Goal: Entertainment & Leisure: Browse casually

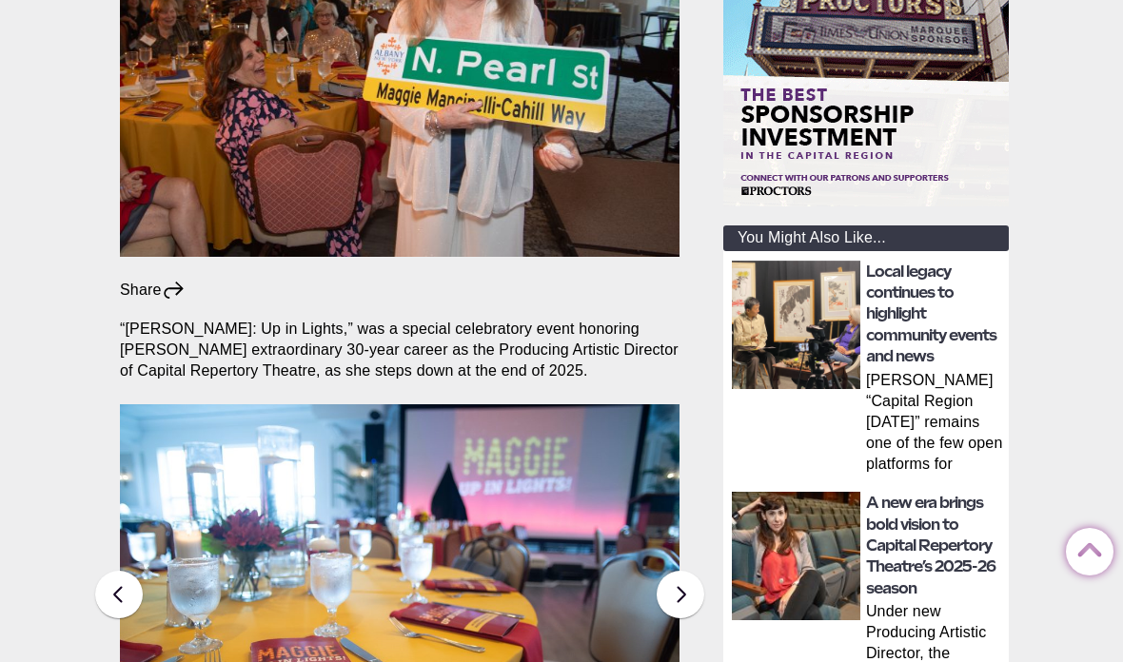
scroll to position [510, 0]
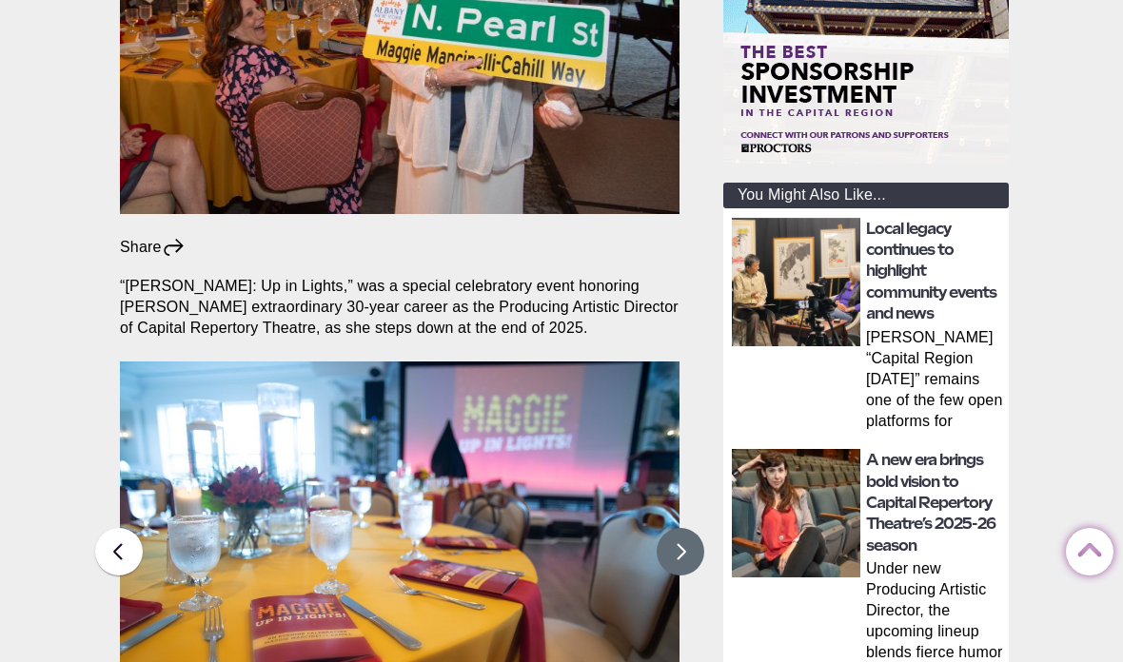
click at [686, 528] on button at bounding box center [681, 552] width 48 height 48
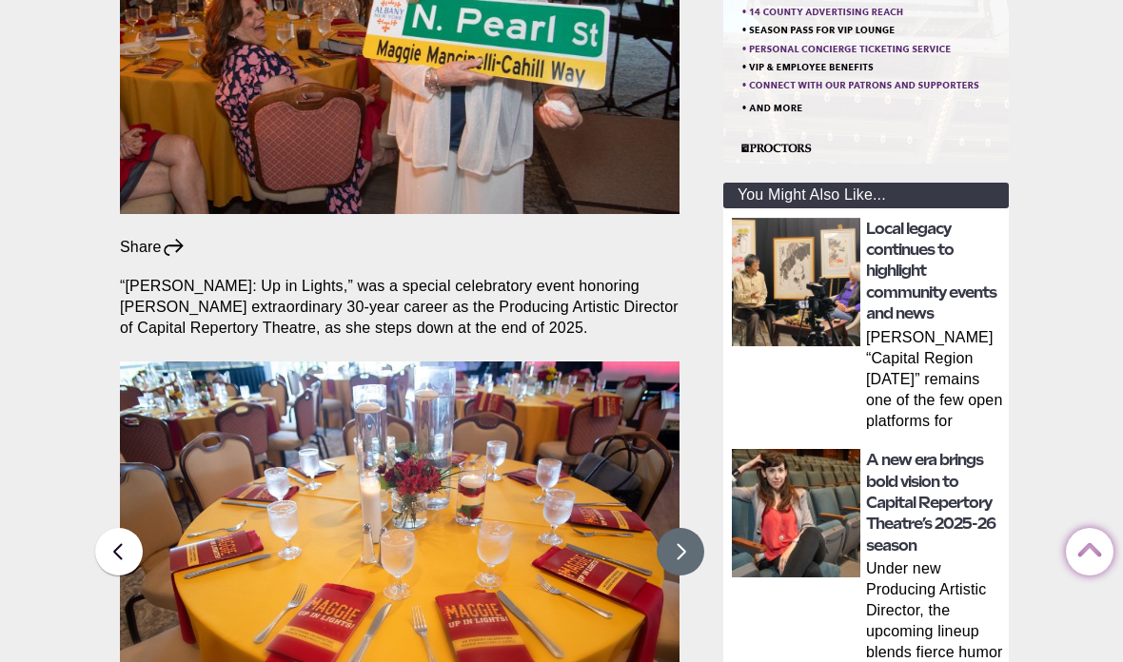
click at [681, 528] on button at bounding box center [681, 552] width 48 height 48
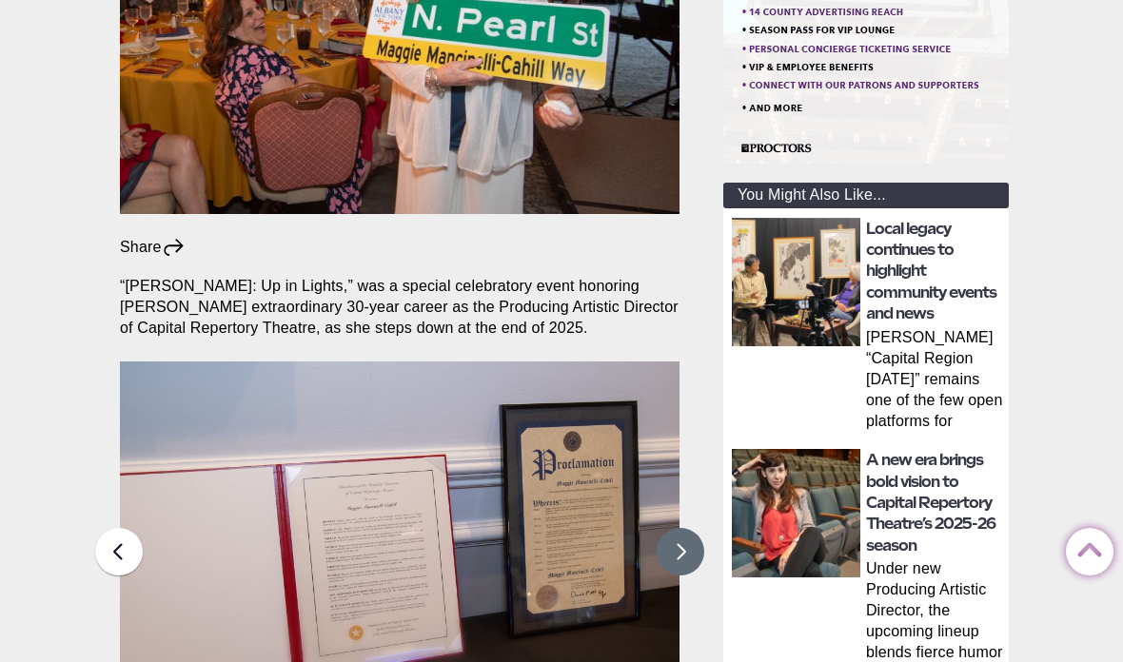
click at [684, 528] on button at bounding box center [681, 552] width 48 height 48
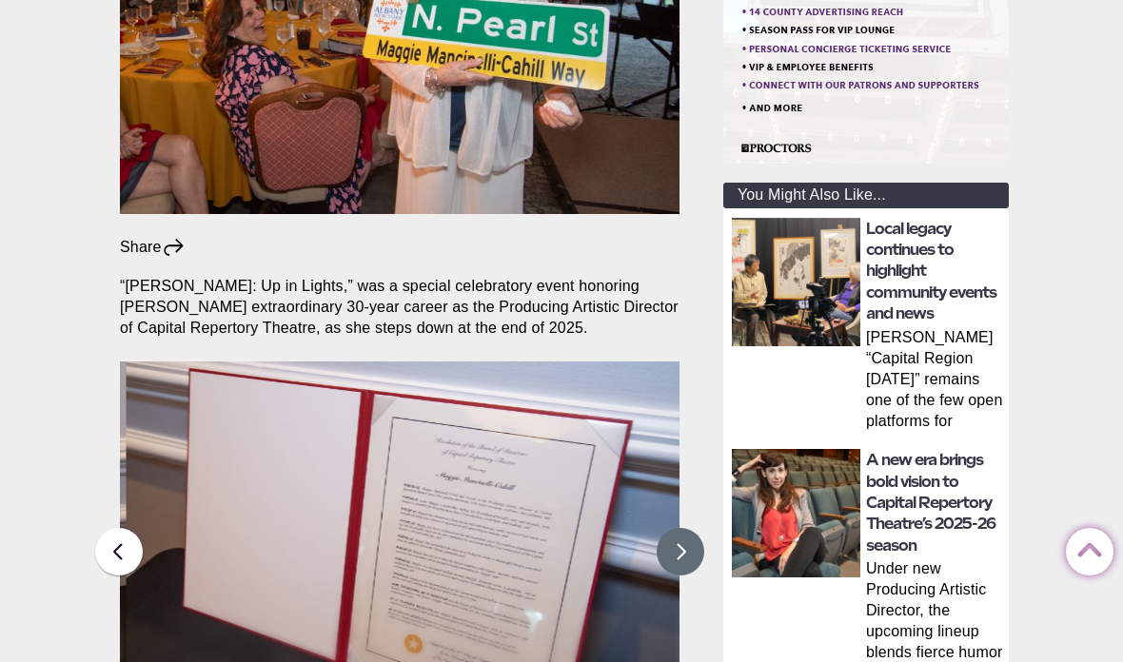
click at [681, 528] on button at bounding box center [681, 552] width 48 height 48
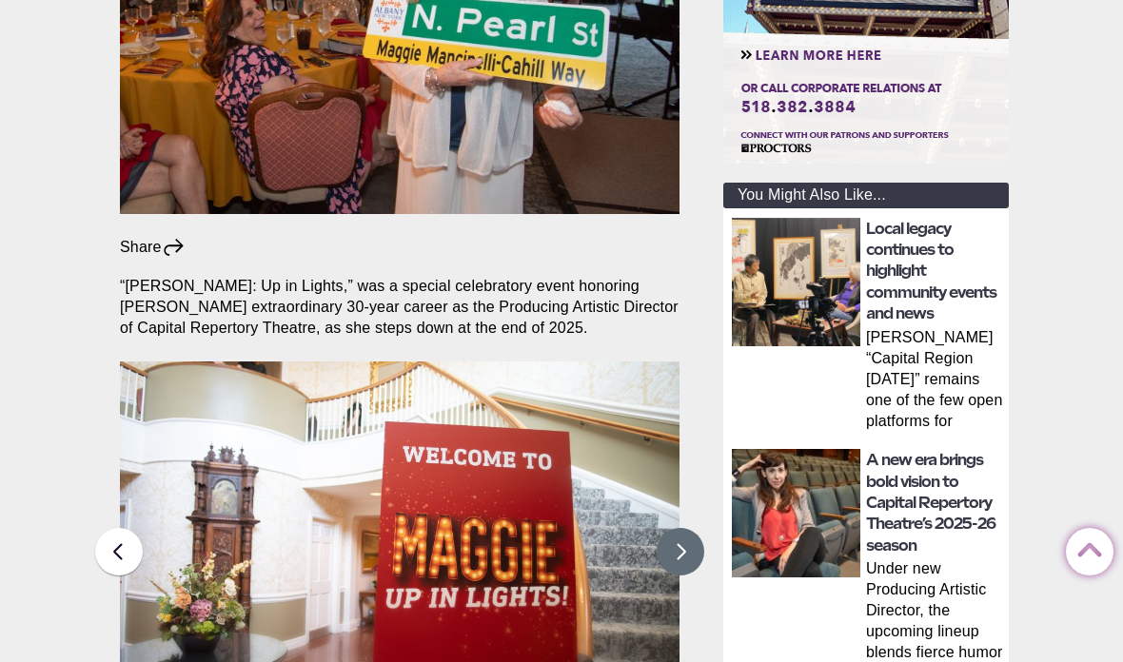
click at [681, 528] on button at bounding box center [681, 552] width 48 height 48
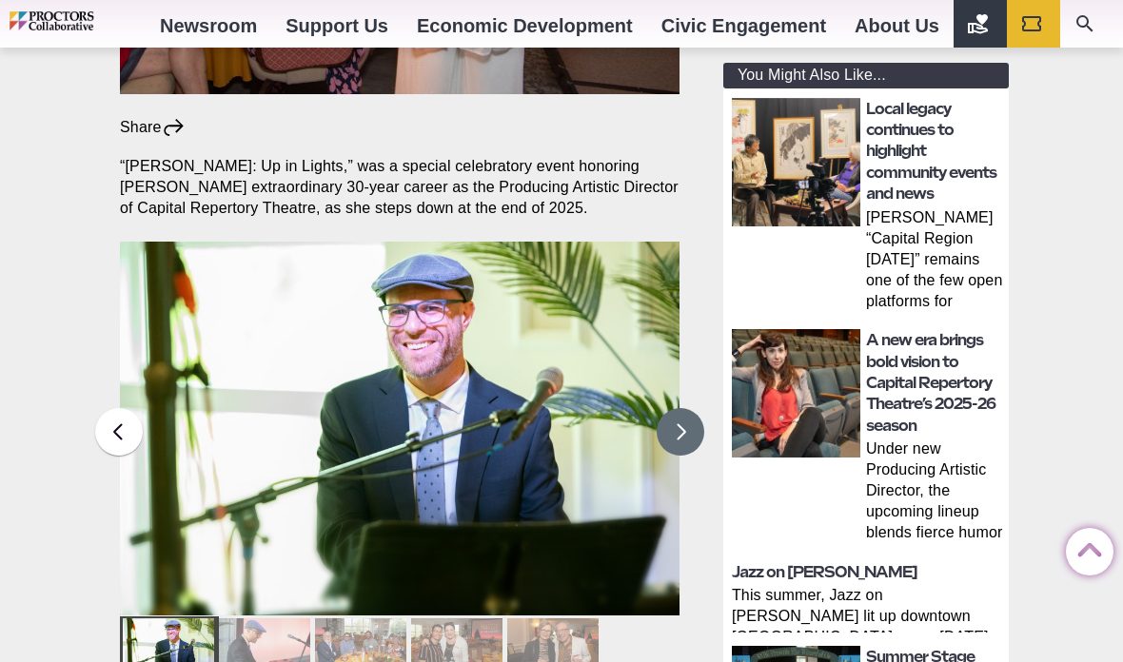
scroll to position [628, 0]
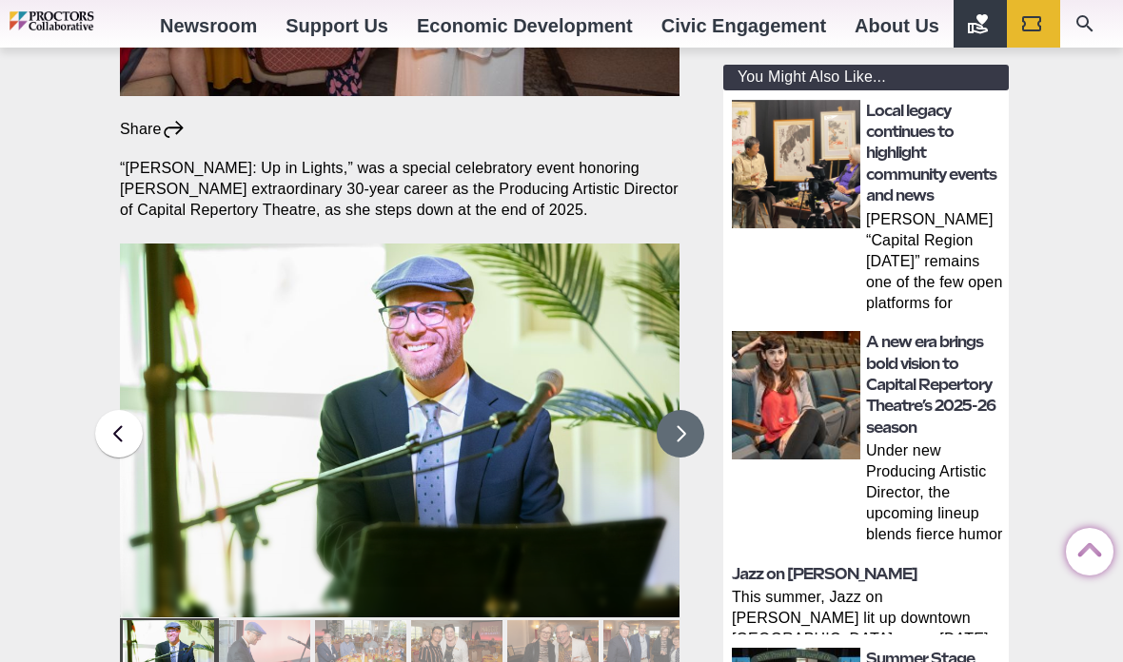
click at [682, 410] on button at bounding box center [681, 434] width 48 height 48
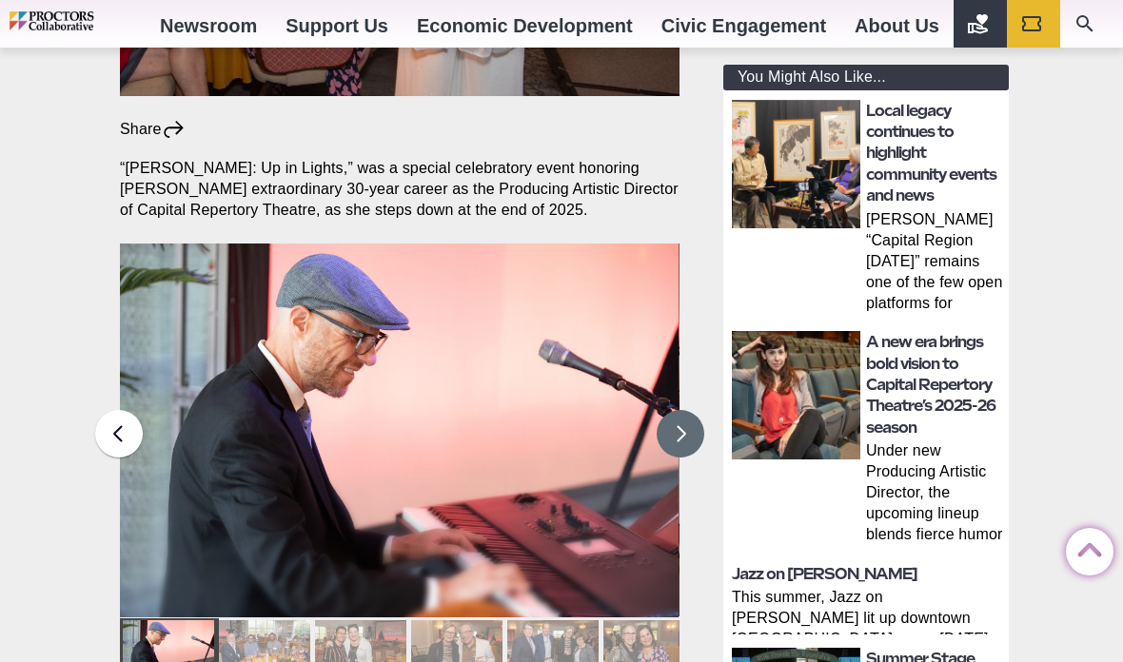
click at [688, 410] on button at bounding box center [681, 434] width 48 height 48
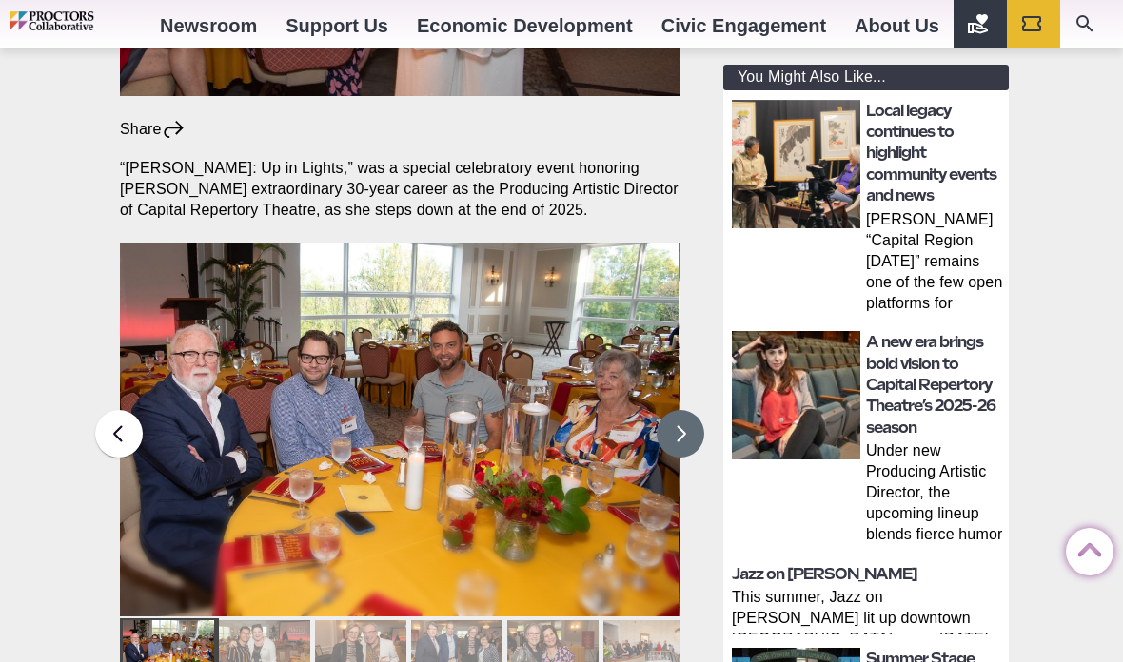
click at [677, 410] on button at bounding box center [681, 434] width 48 height 48
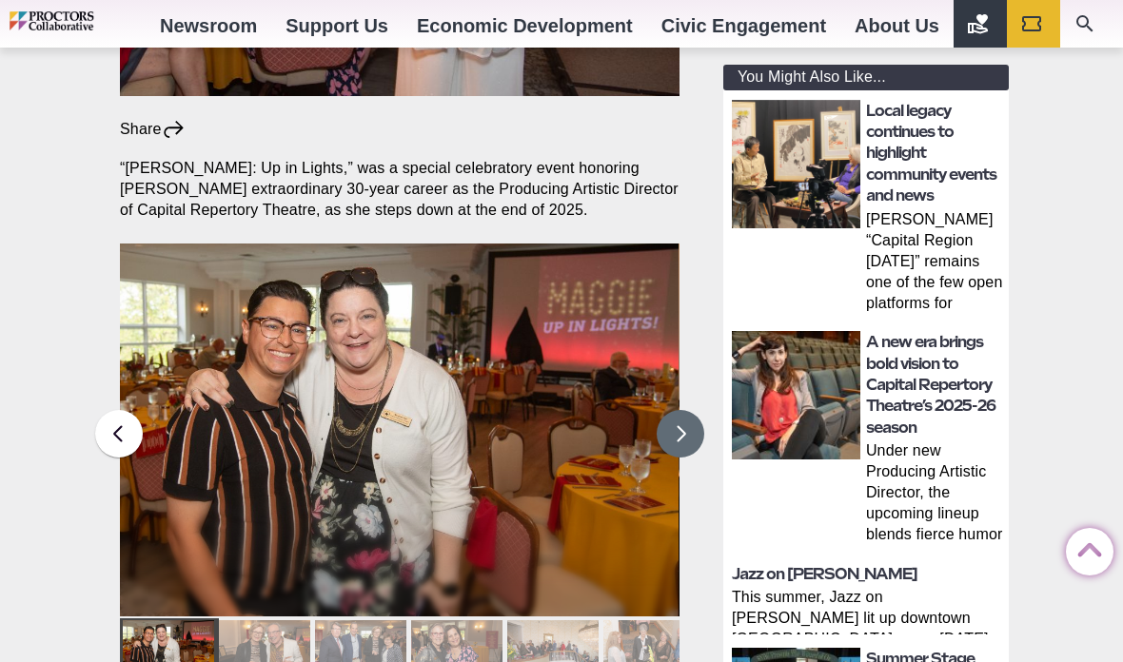
click at [677, 410] on button at bounding box center [681, 434] width 48 height 48
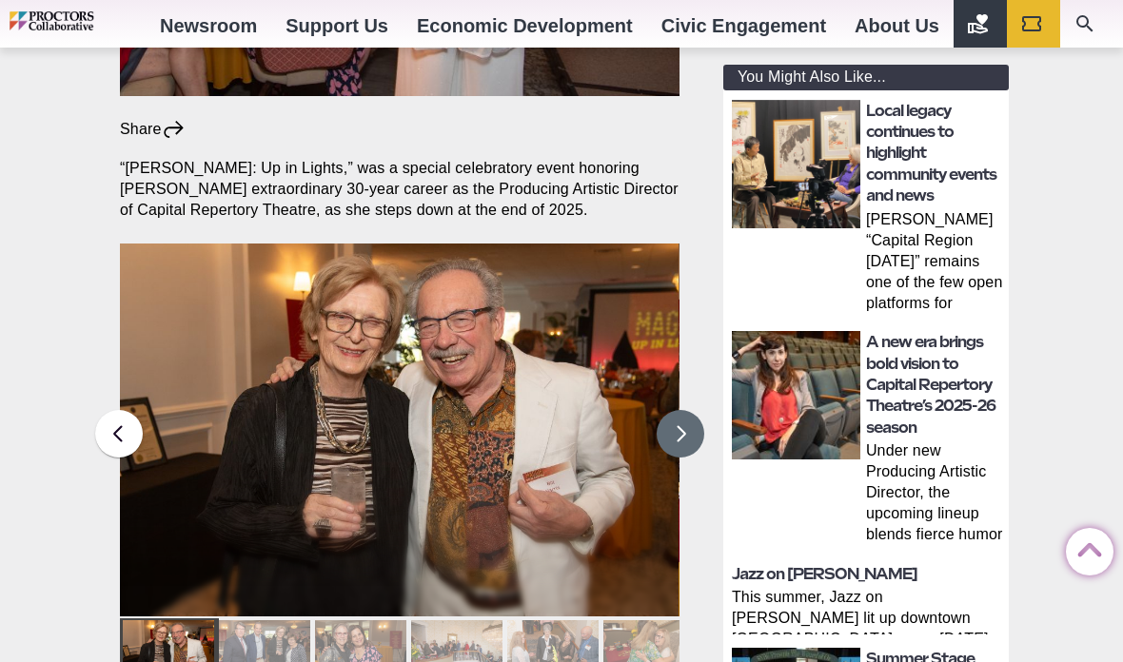
click at [677, 410] on button at bounding box center [681, 434] width 48 height 48
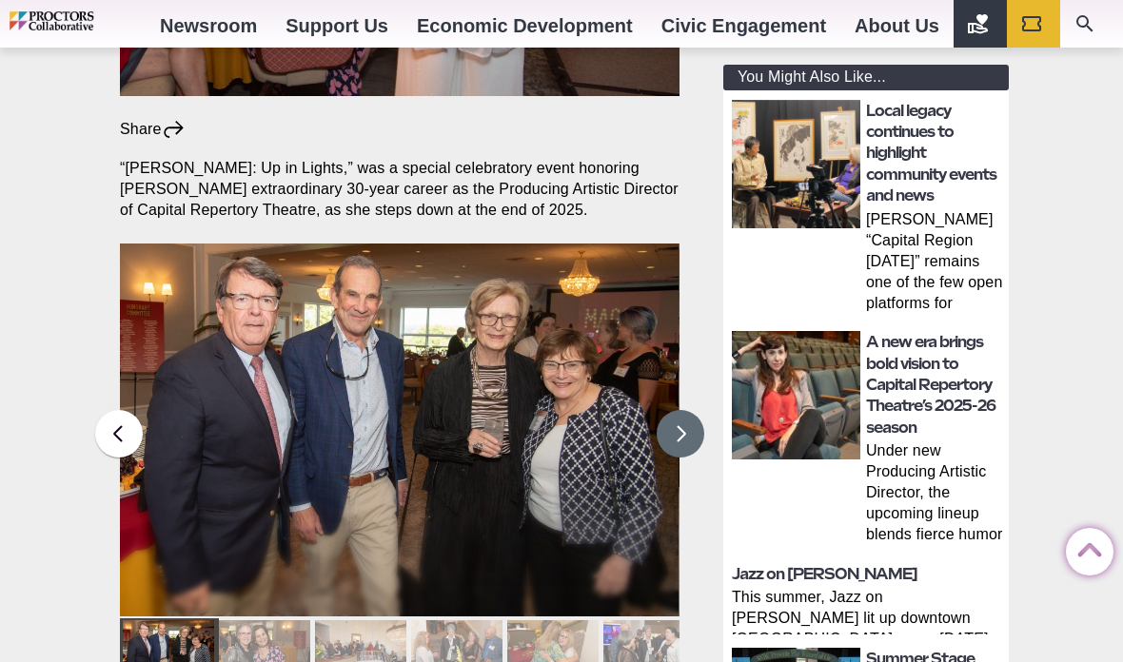
click at [679, 410] on button at bounding box center [681, 434] width 48 height 48
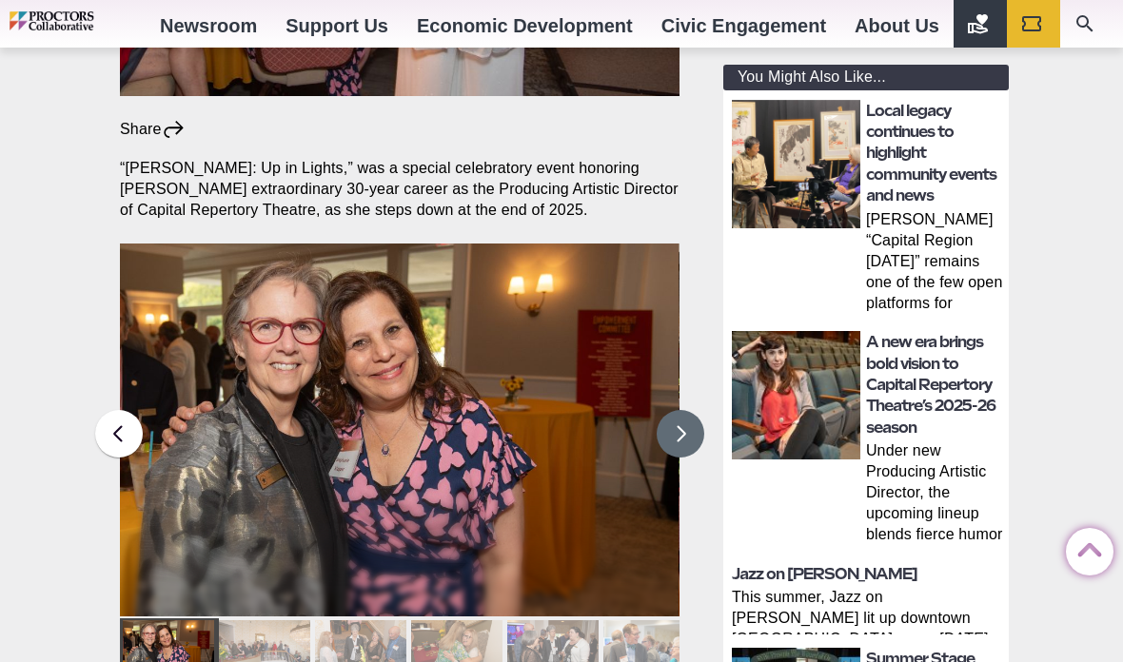
click at [675, 410] on button at bounding box center [681, 434] width 48 height 48
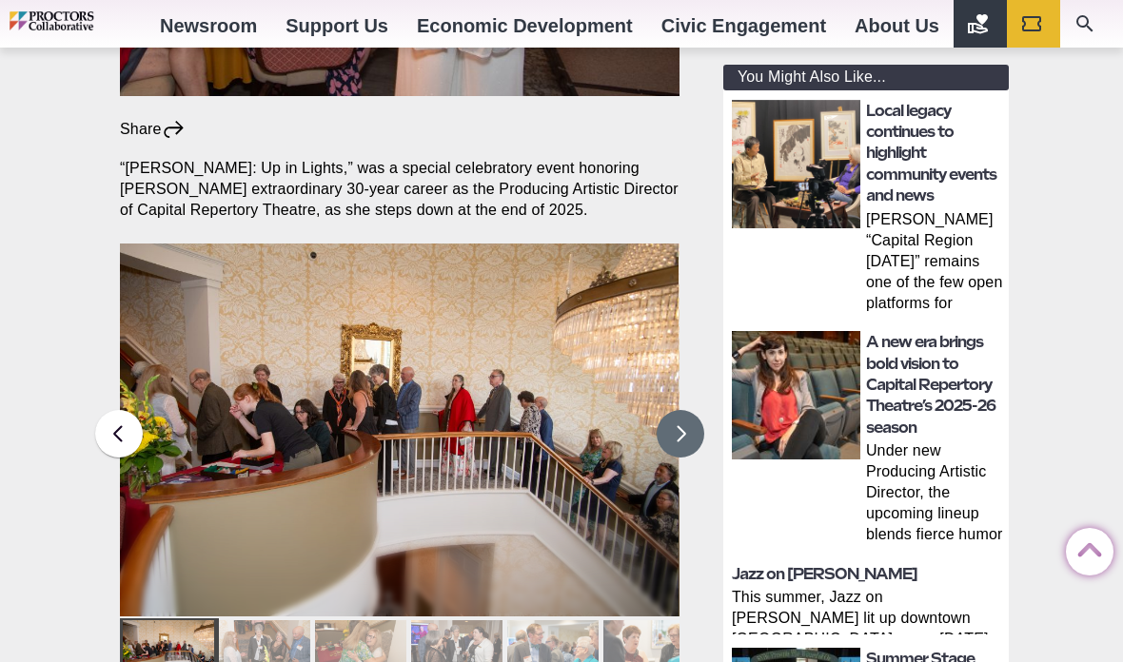
click at [691, 410] on button at bounding box center [681, 434] width 48 height 48
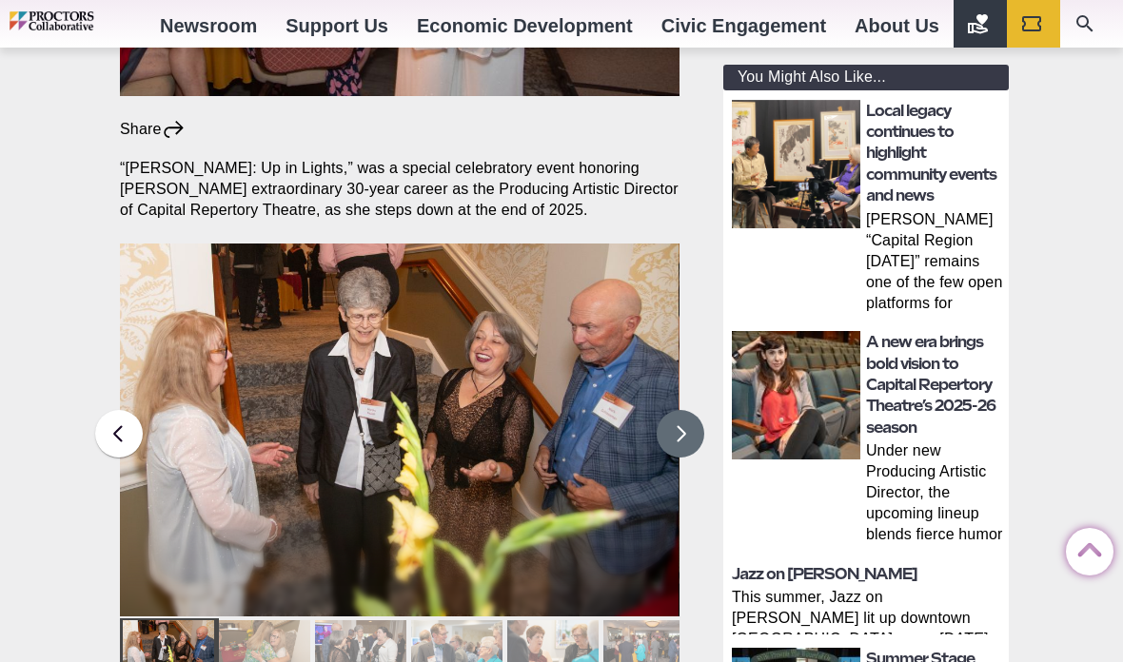
click at [688, 410] on button at bounding box center [681, 434] width 48 height 48
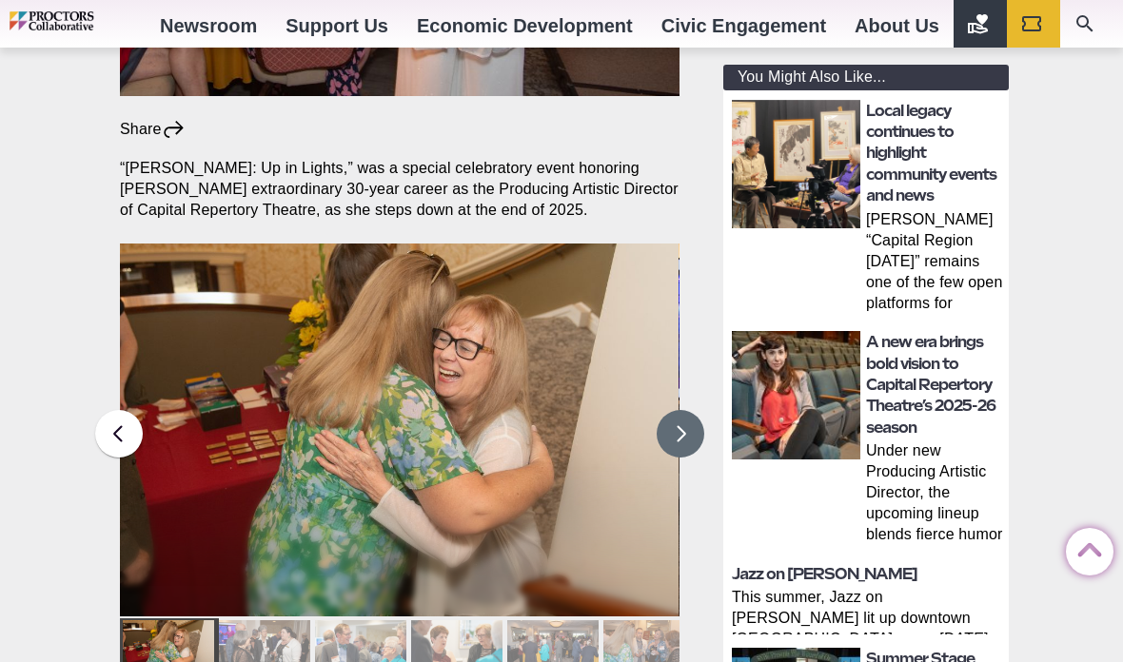
click at [681, 410] on button at bounding box center [681, 434] width 48 height 48
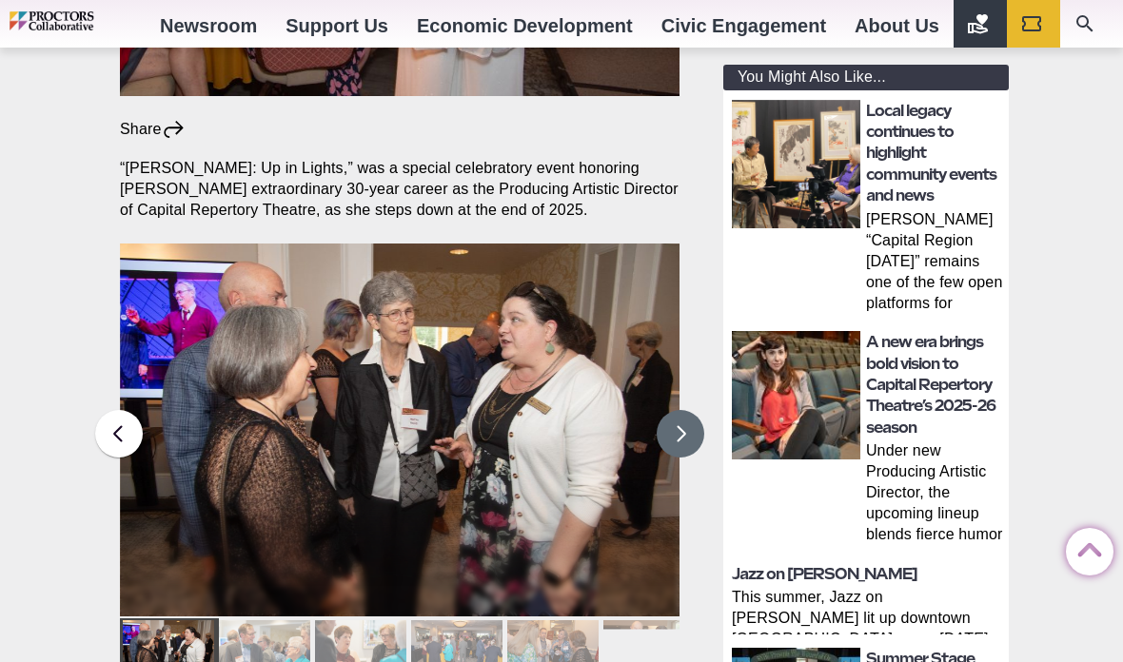
click at [680, 410] on button at bounding box center [681, 434] width 48 height 48
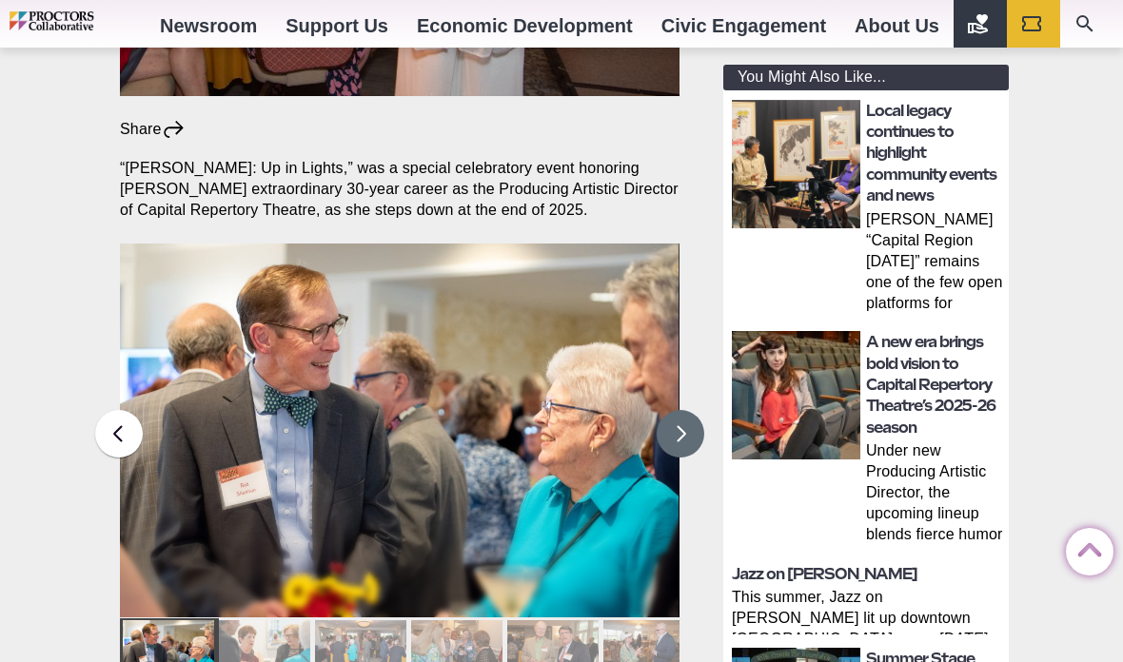
click at [683, 410] on button at bounding box center [681, 434] width 48 height 48
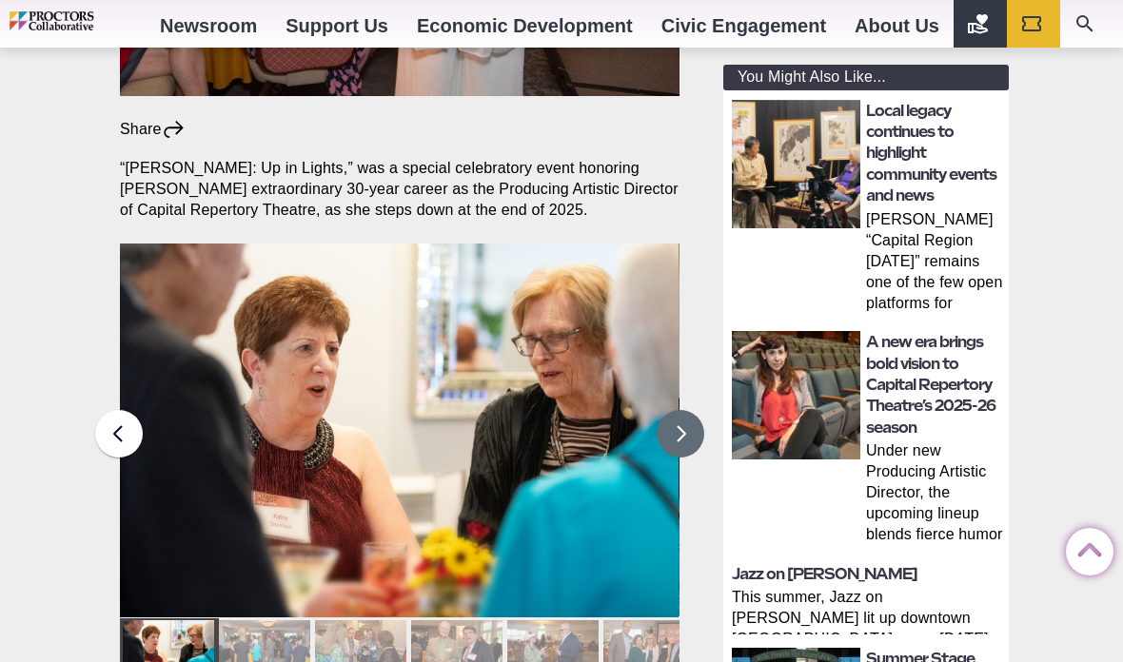
click at [681, 410] on button at bounding box center [681, 434] width 48 height 48
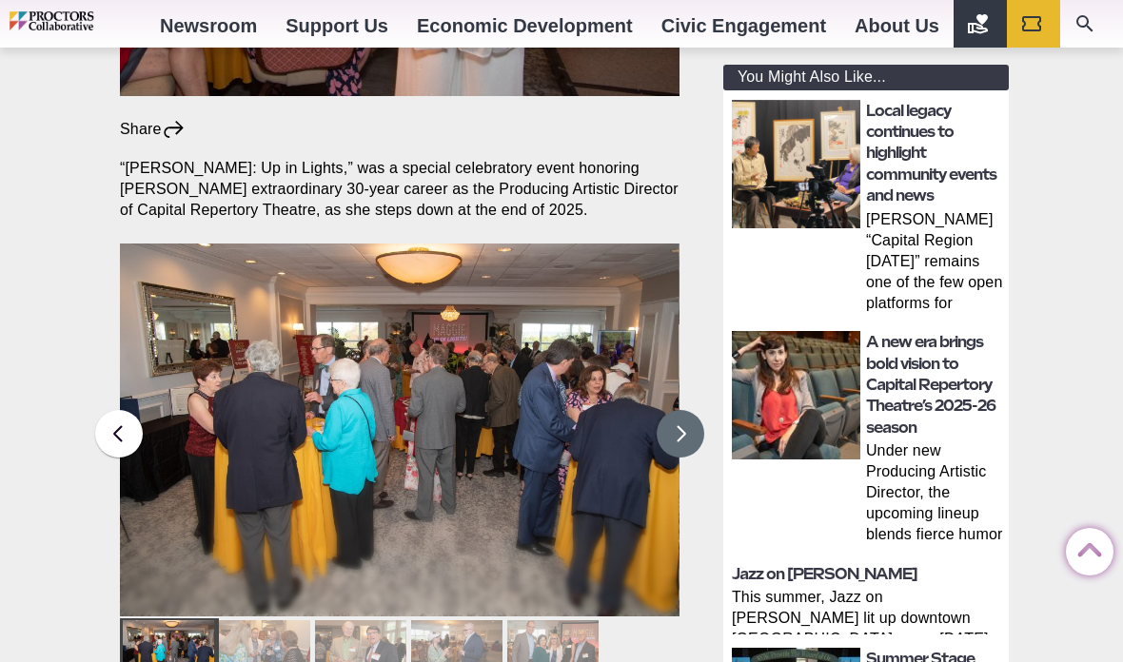
click at [682, 410] on button at bounding box center [681, 434] width 48 height 48
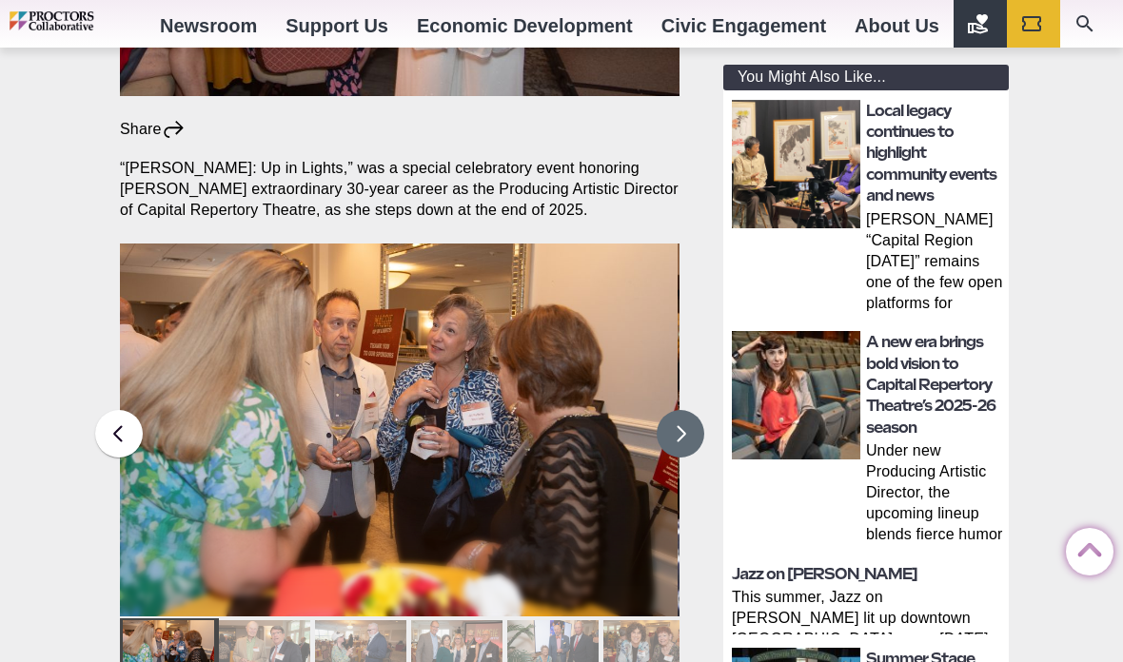
click at [683, 410] on button at bounding box center [681, 434] width 48 height 48
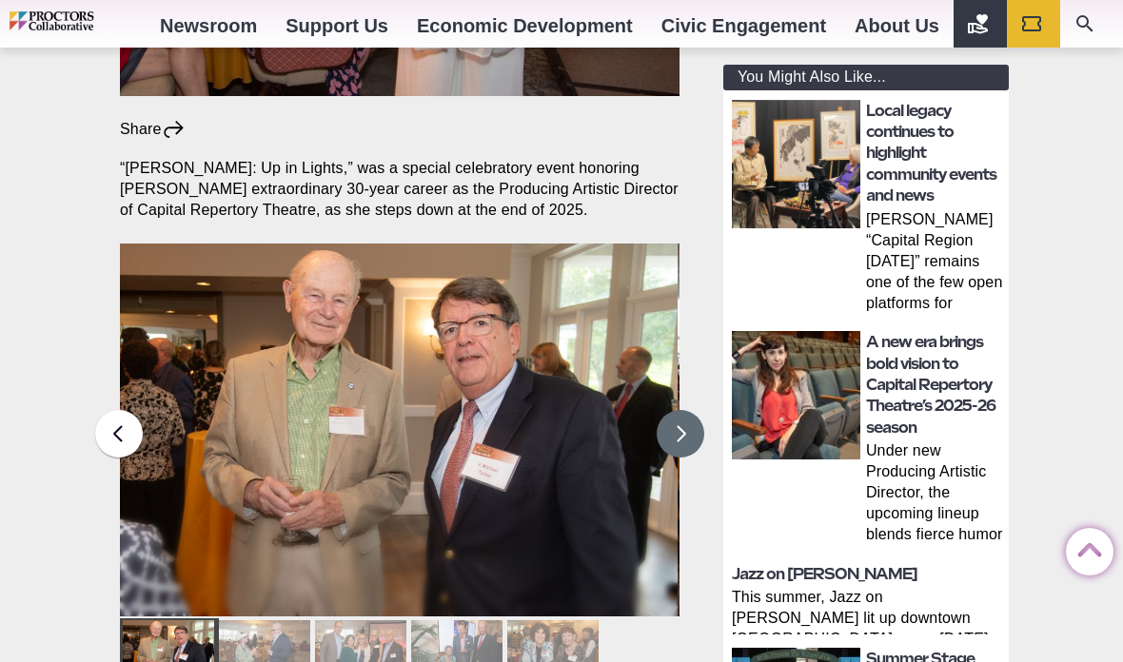
click at [677, 410] on button at bounding box center [681, 434] width 48 height 48
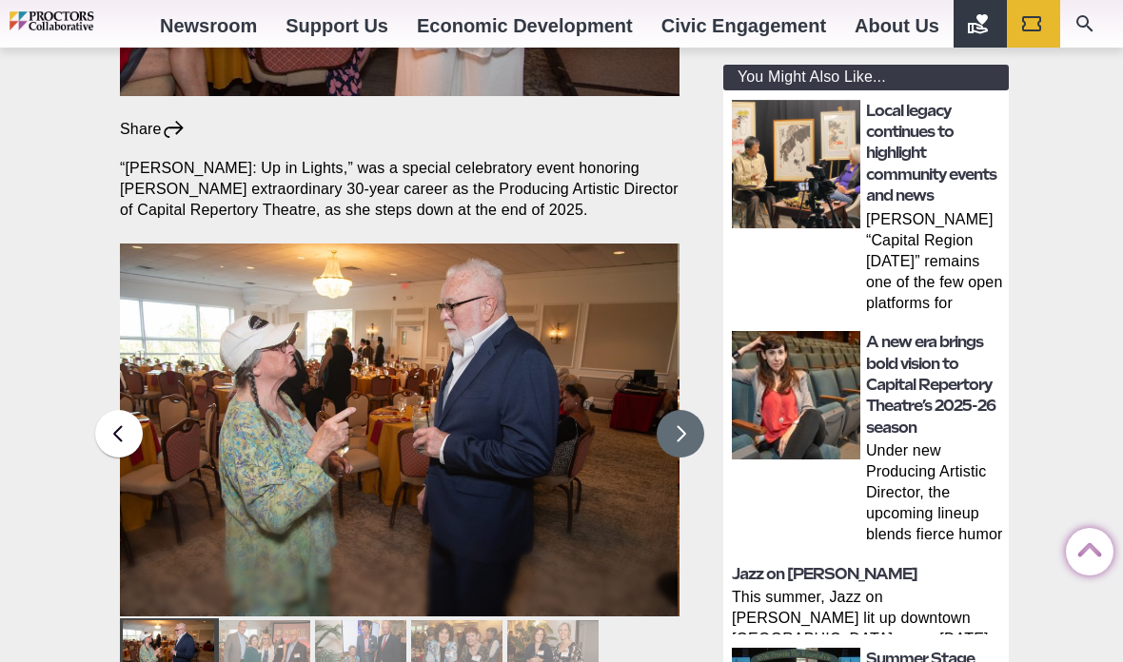
click at [680, 410] on button at bounding box center [681, 434] width 48 height 48
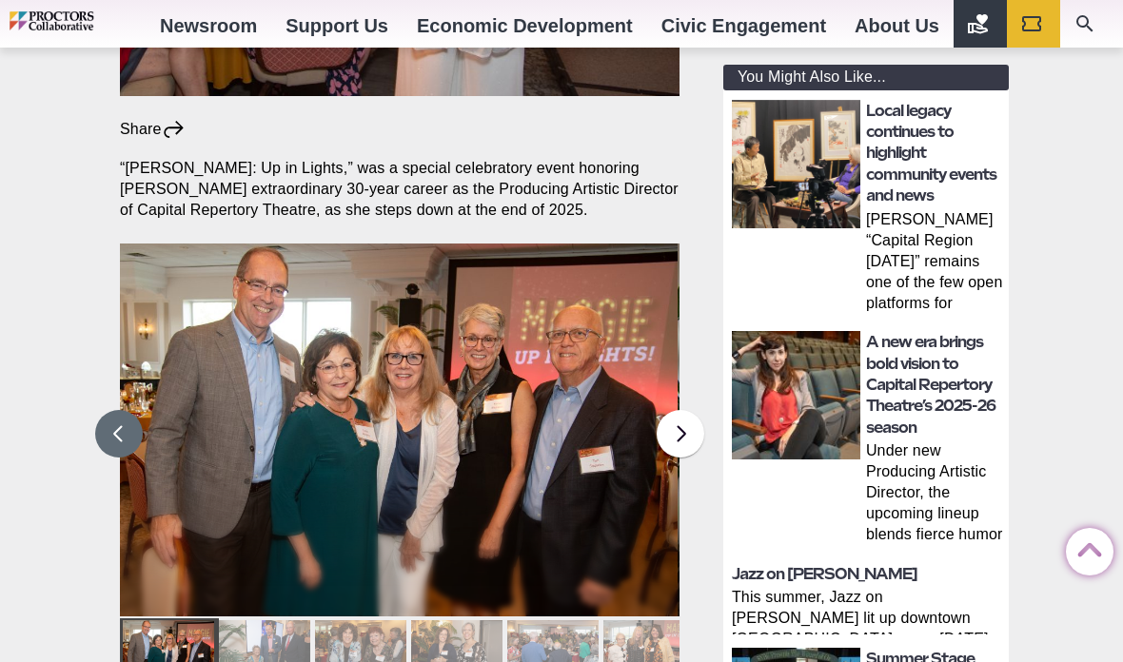
click at [112, 410] on button at bounding box center [119, 434] width 48 height 48
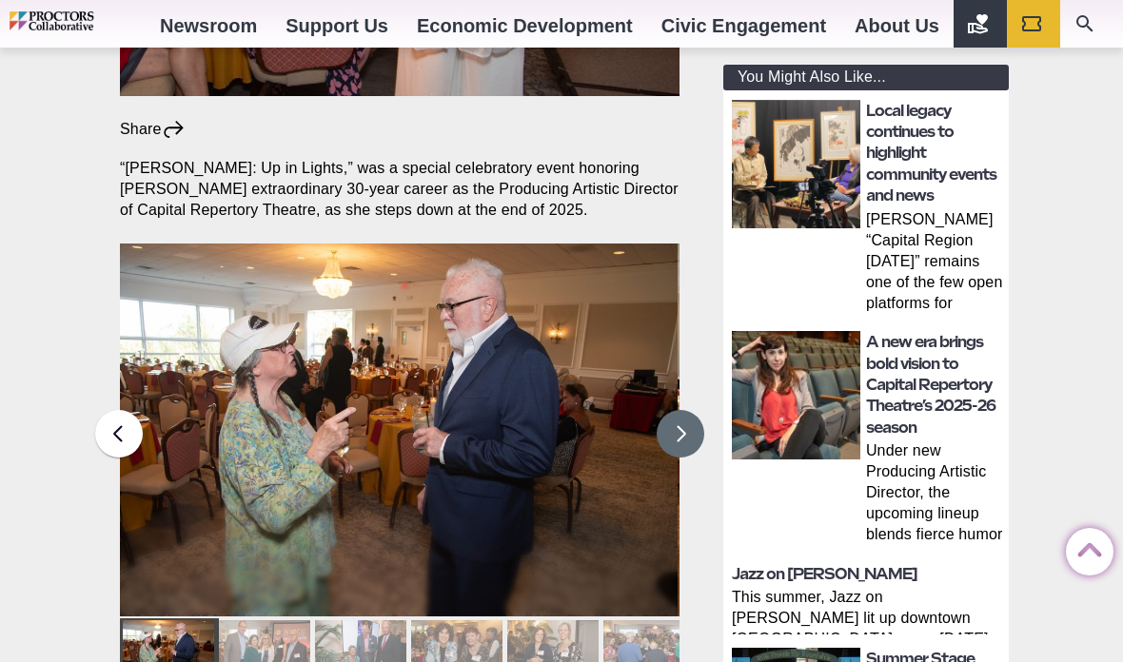
click at [683, 410] on button at bounding box center [681, 434] width 48 height 48
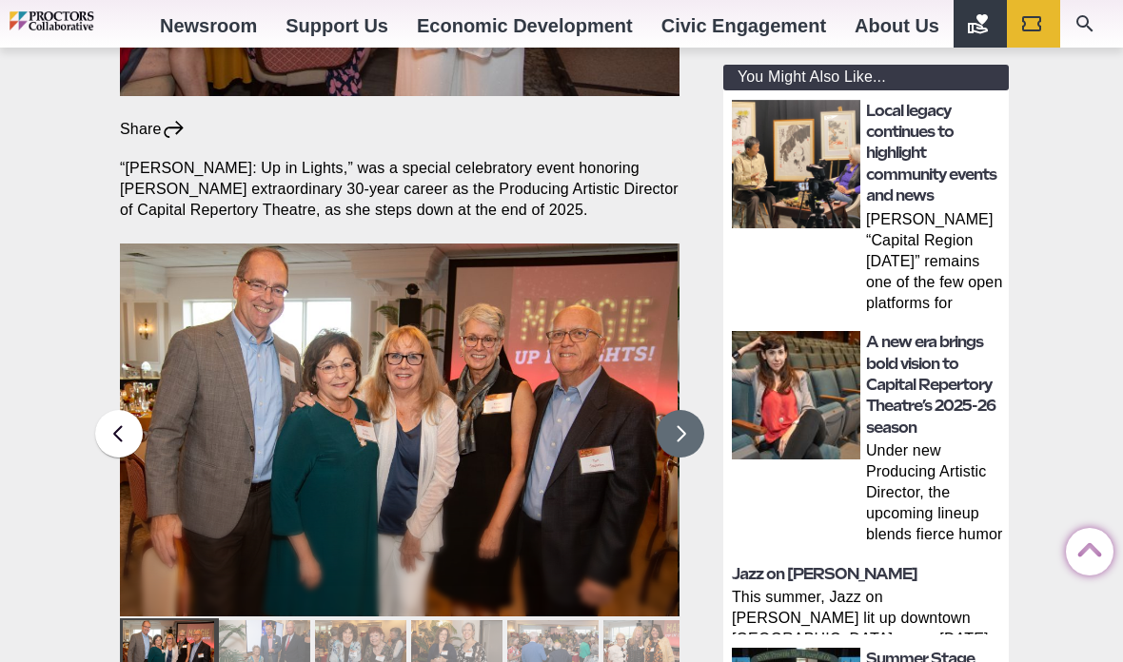
click at [684, 410] on button at bounding box center [681, 434] width 48 height 48
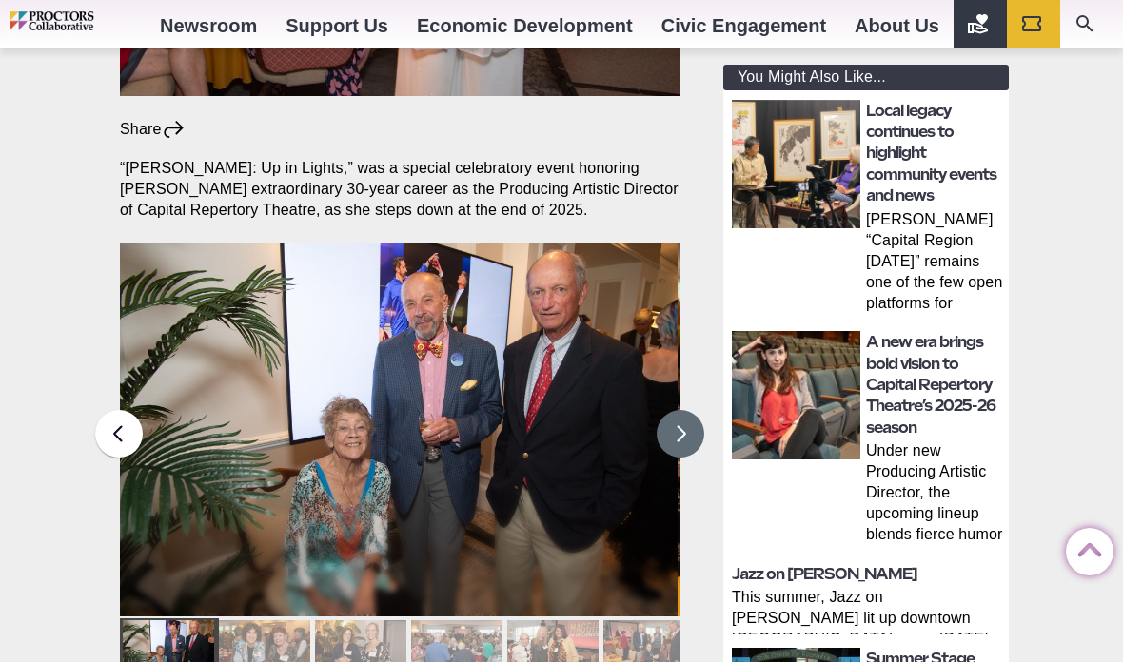
click at [680, 410] on button at bounding box center [681, 434] width 48 height 48
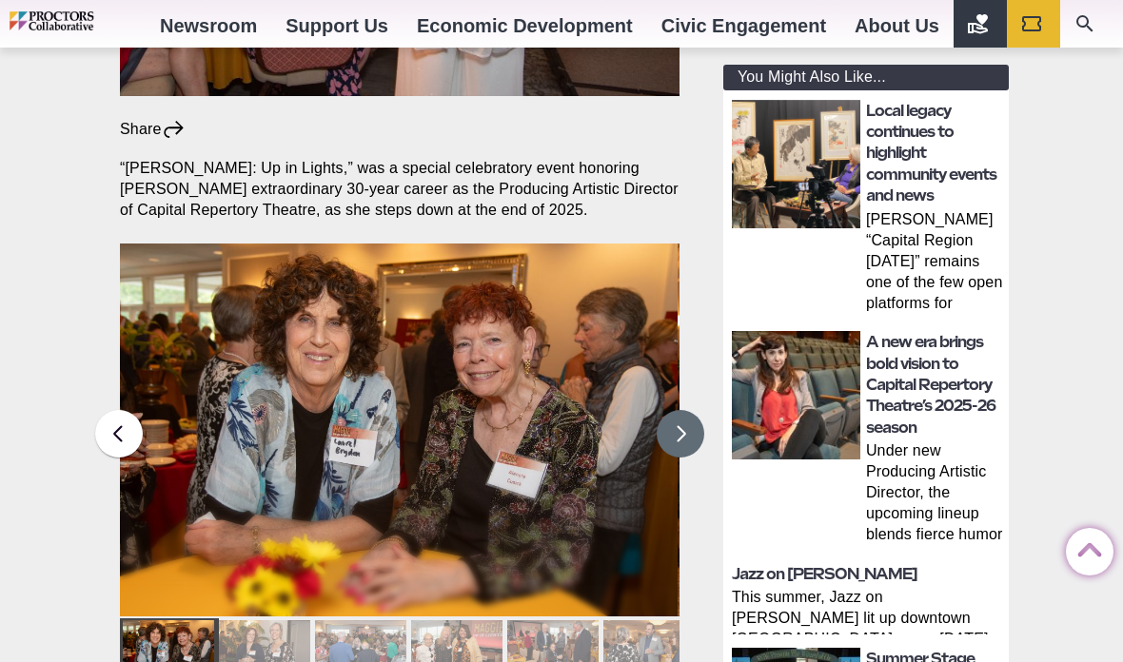
click at [692, 410] on button at bounding box center [681, 434] width 48 height 48
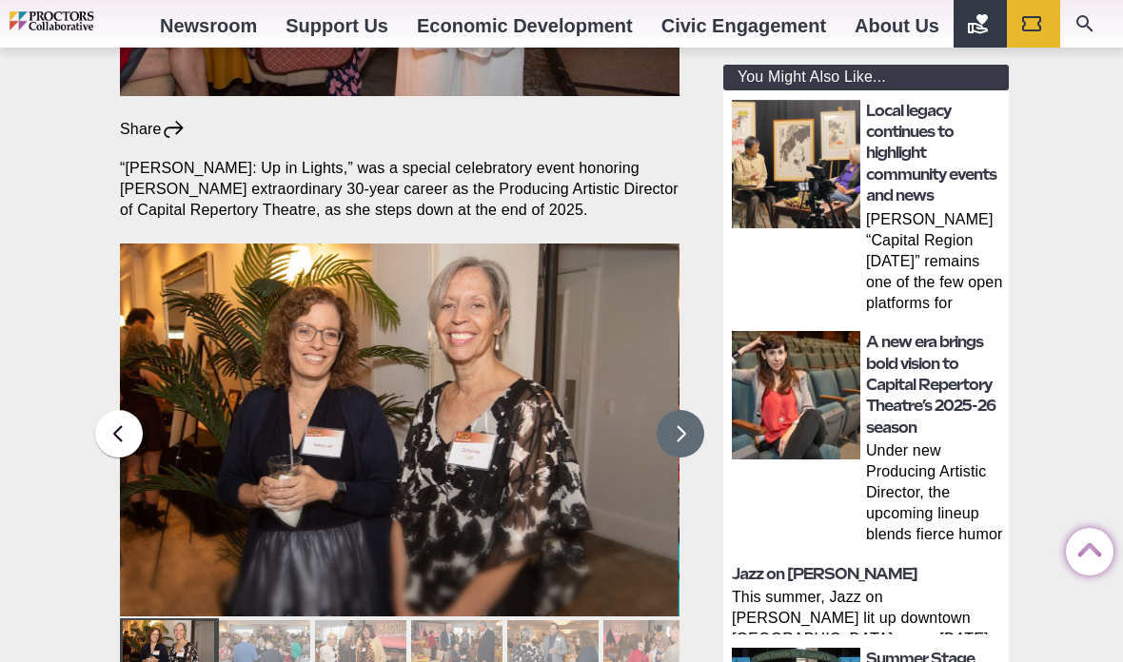
click at [683, 410] on button at bounding box center [681, 434] width 48 height 48
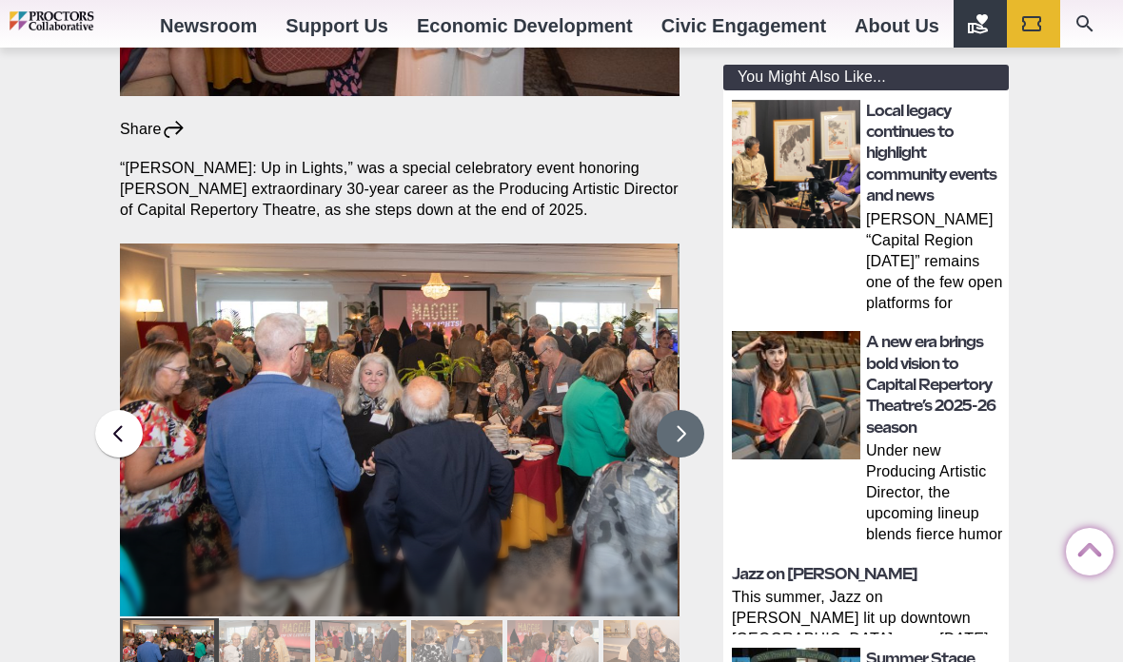
click at [684, 410] on button at bounding box center [681, 434] width 48 height 48
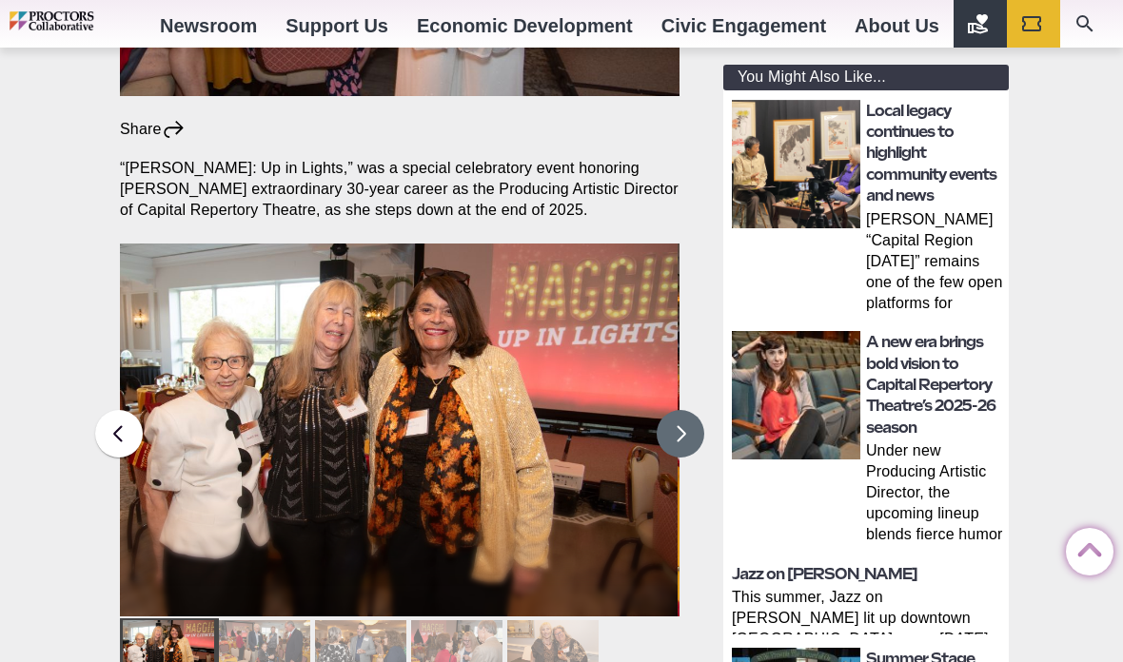
click at [683, 410] on button at bounding box center [681, 434] width 48 height 48
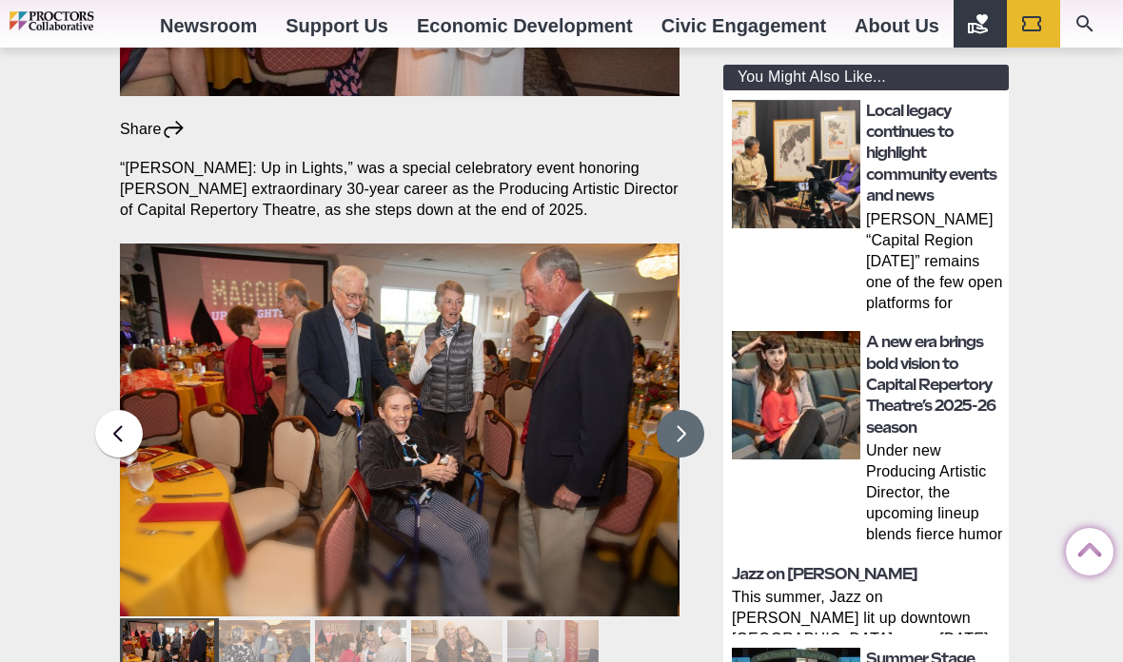
click at [691, 410] on button at bounding box center [681, 434] width 48 height 48
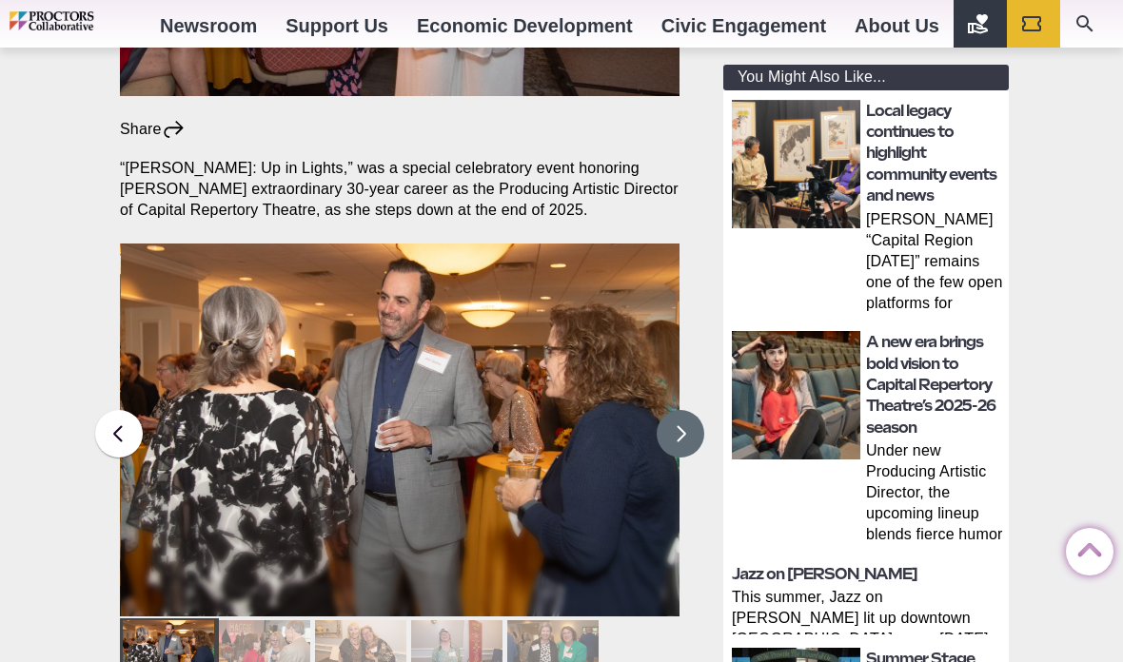
click at [685, 410] on button at bounding box center [681, 434] width 48 height 48
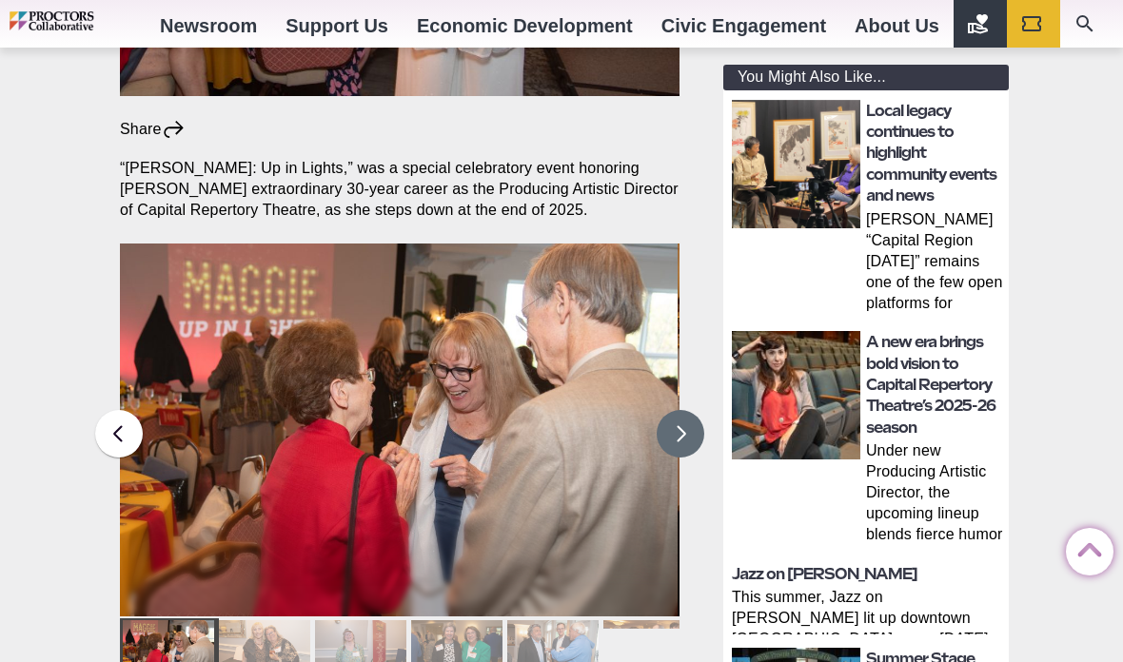
click at [681, 410] on button at bounding box center [681, 434] width 48 height 48
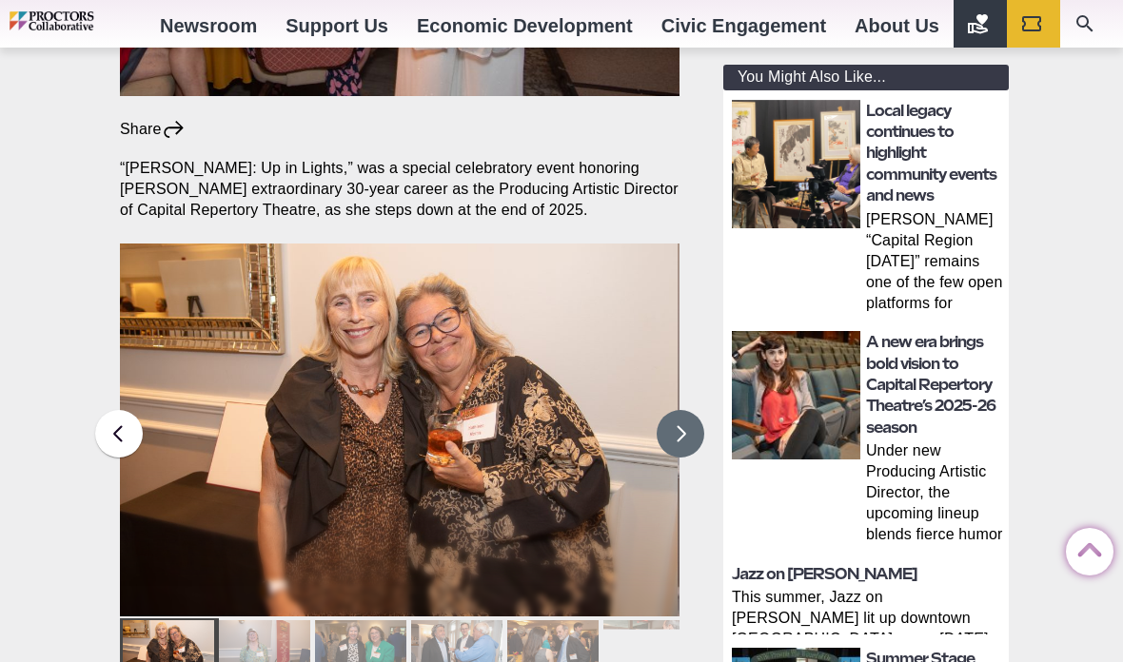
click at [685, 410] on button at bounding box center [681, 434] width 48 height 48
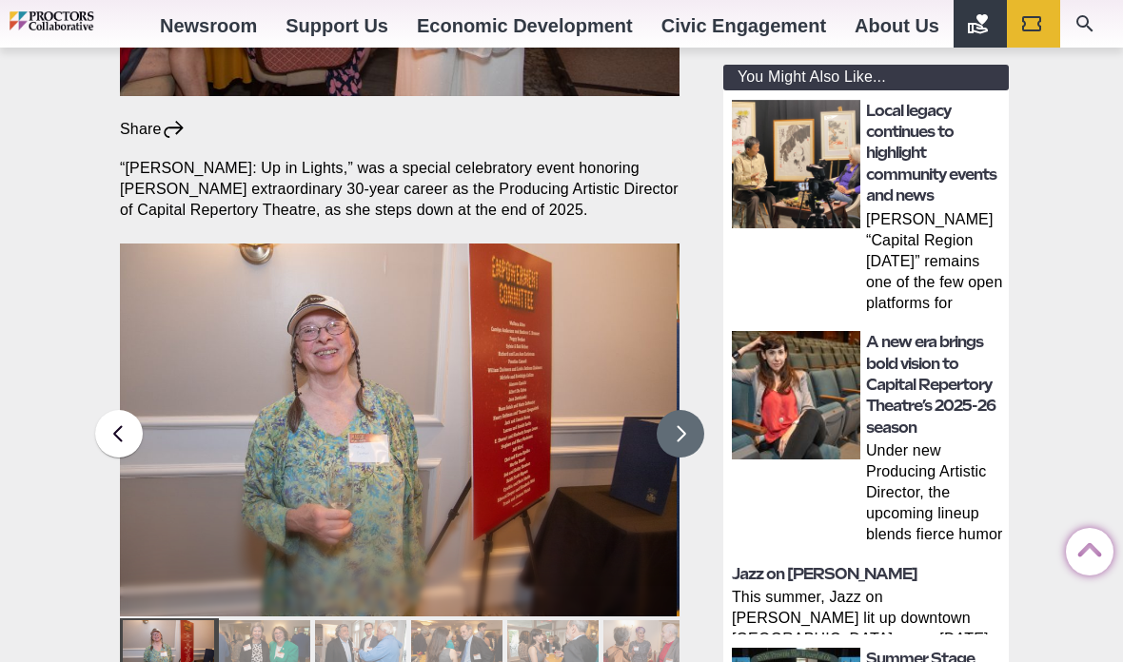
click at [678, 410] on button at bounding box center [681, 434] width 48 height 48
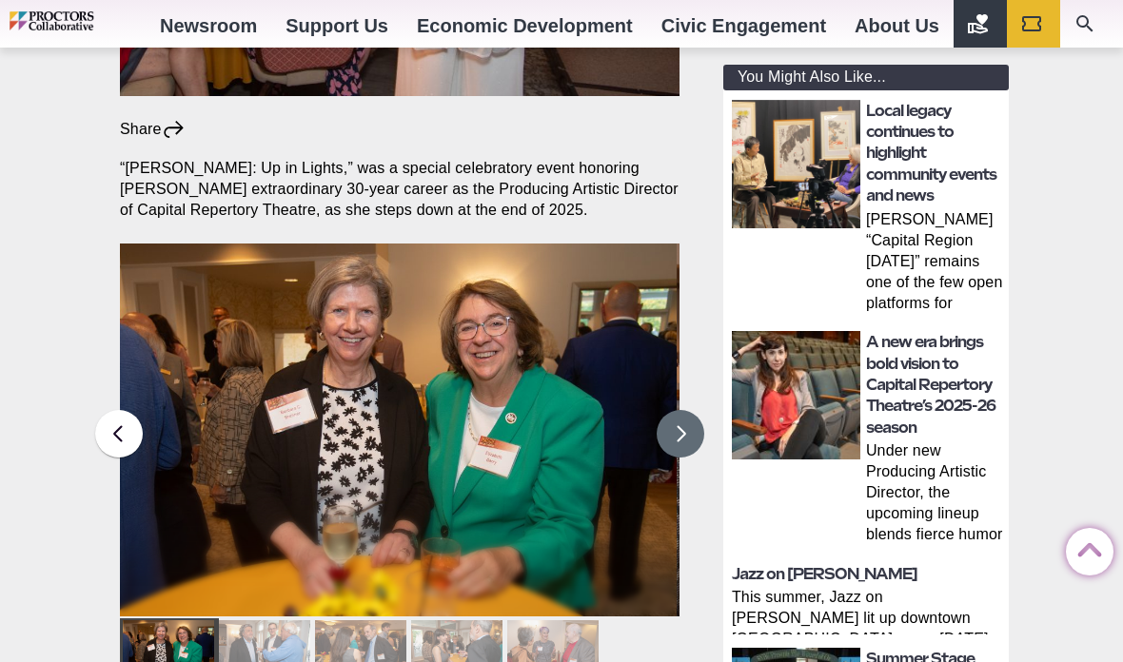
click at [676, 410] on button at bounding box center [681, 434] width 48 height 48
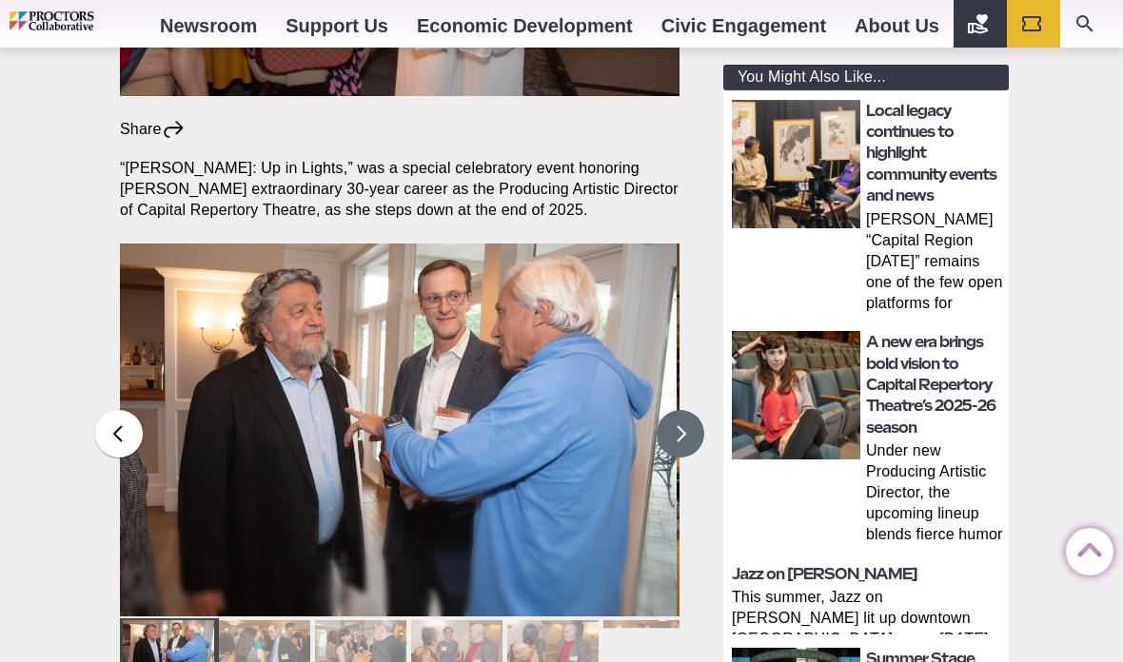
click at [684, 410] on button at bounding box center [681, 434] width 48 height 48
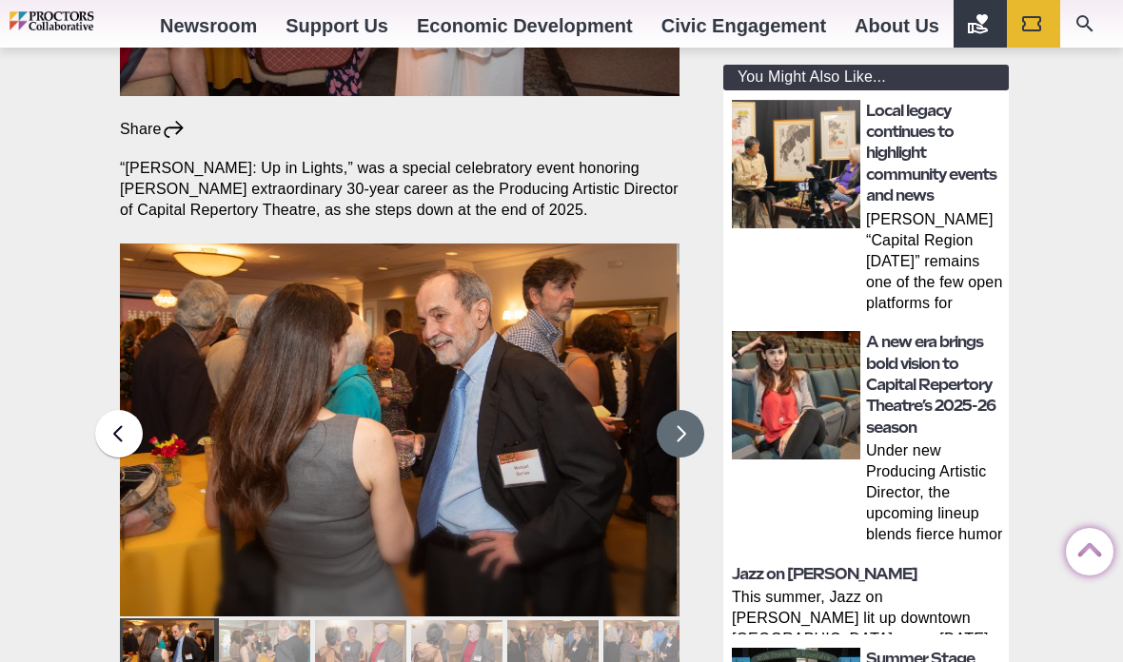
click at [680, 410] on button at bounding box center [681, 434] width 48 height 48
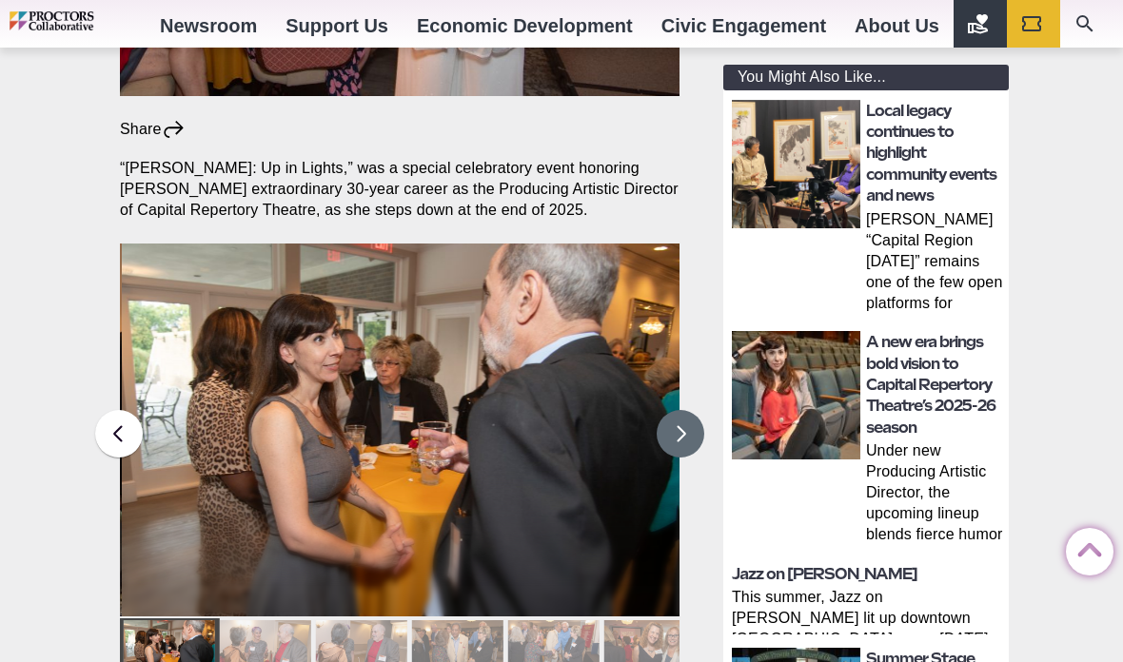
click at [676, 410] on button at bounding box center [681, 434] width 48 height 48
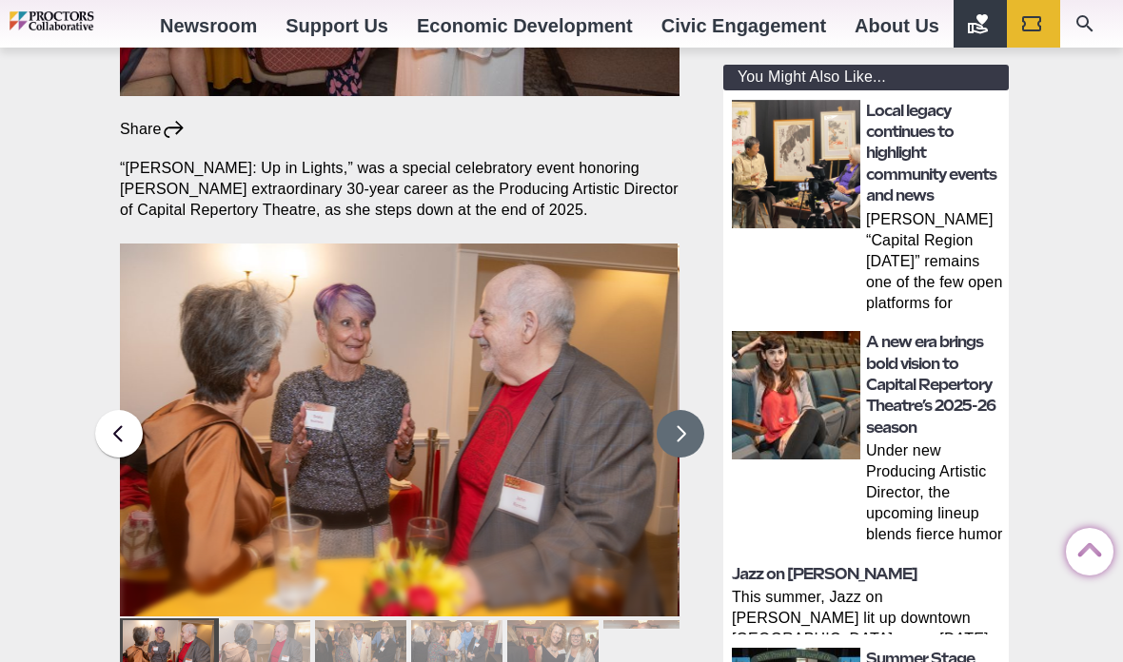
click at [676, 410] on button at bounding box center [681, 434] width 48 height 48
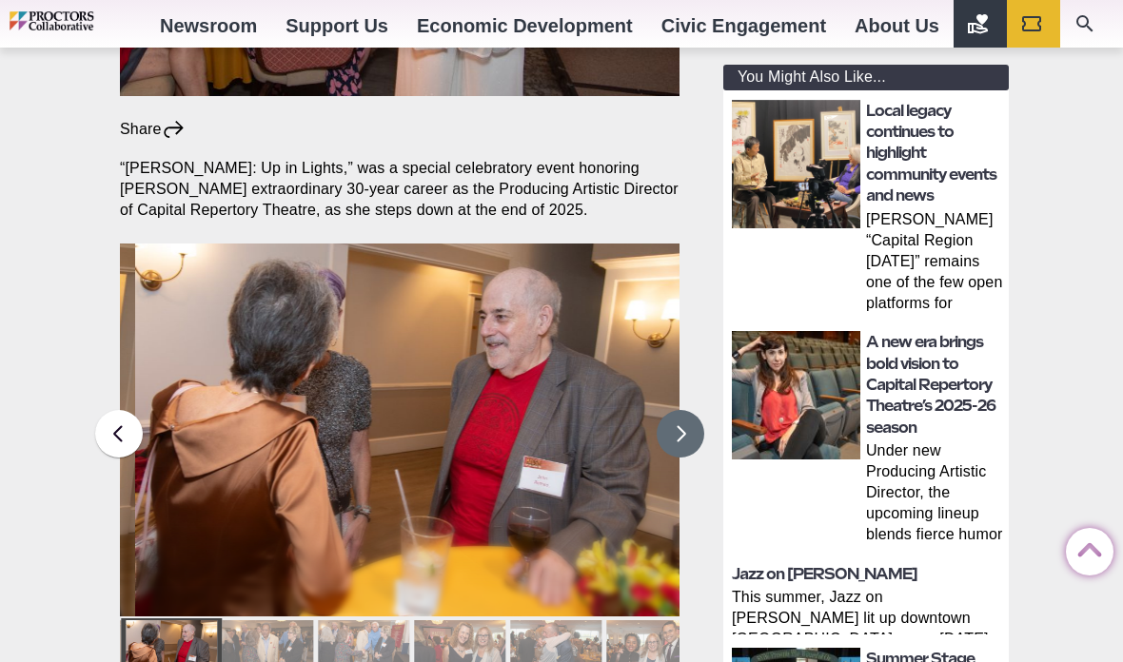
click at [677, 410] on button at bounding box center [681, 434] width 48 height 48
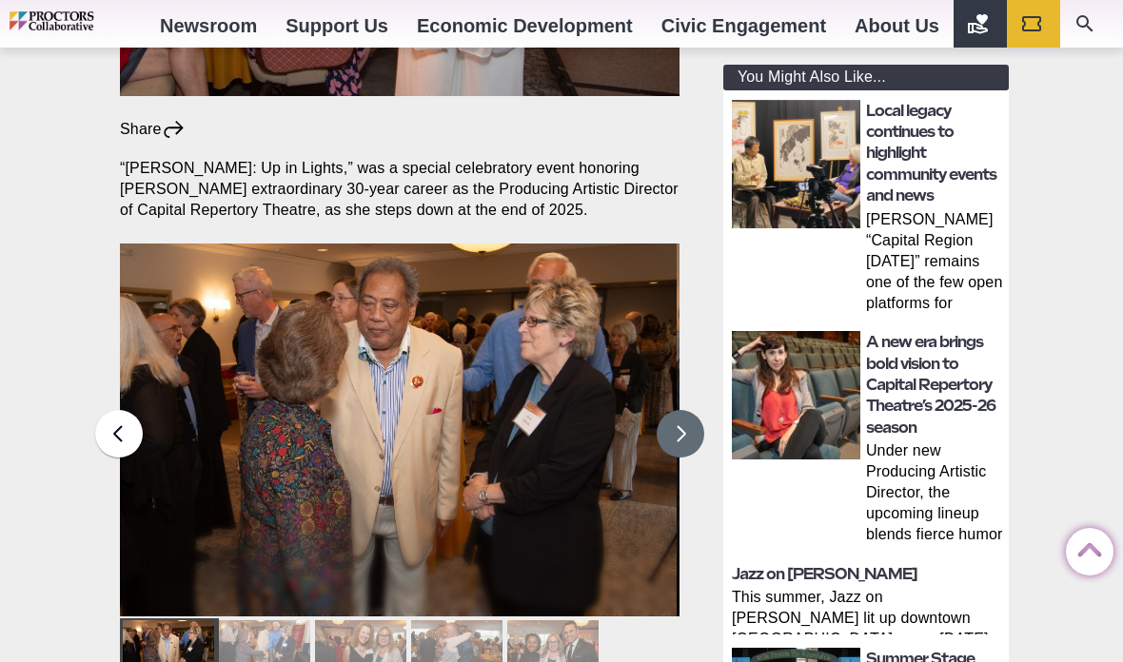
click at [685, 410] on button at bounding box center [681, 434] width 48 height 48
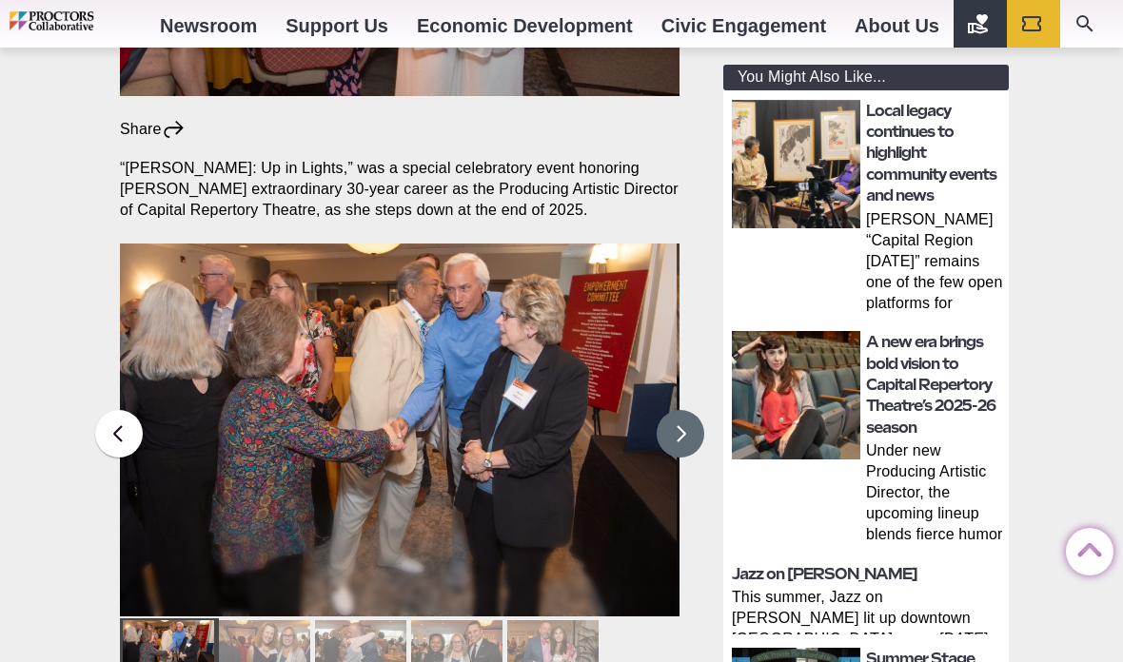
click at [681, 410] on button at bounding box center [681, 434] width 48 height 48
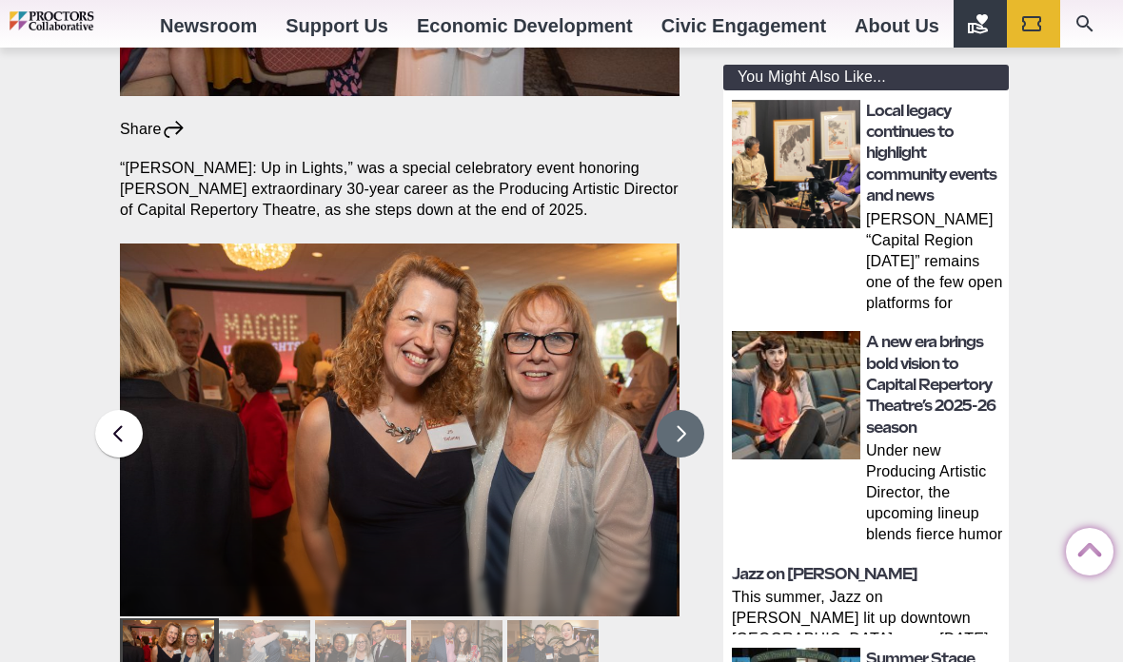
click at [684, 410] on button at bounding box center [681, 434] width 48 height 48
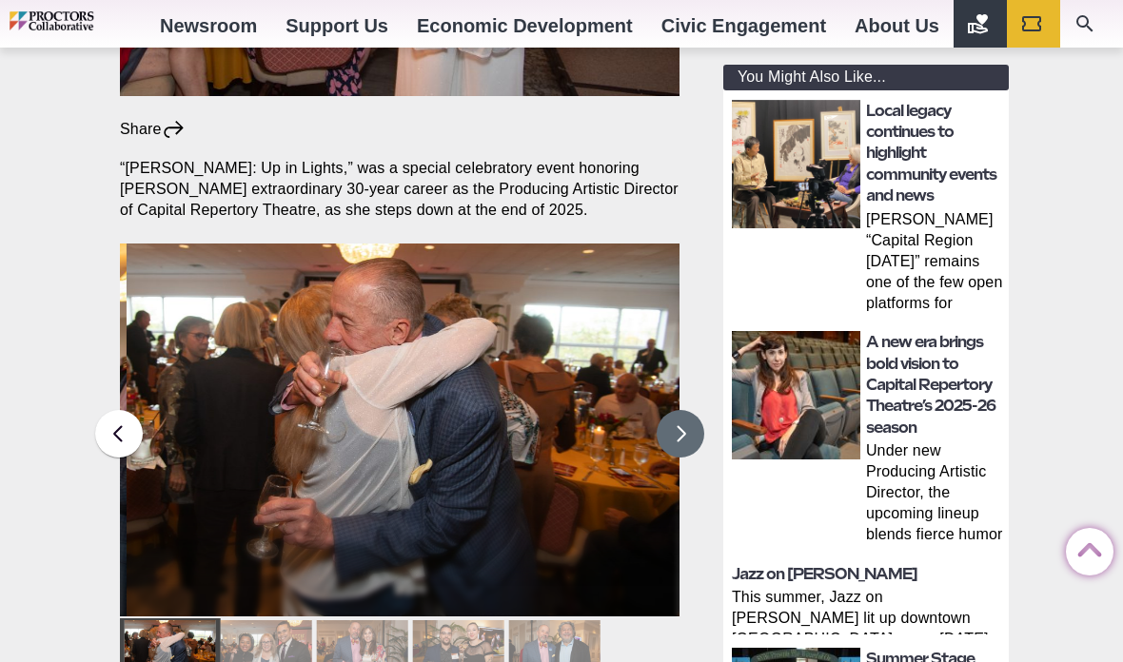
click at [691, 410] on button at bounding box center [681, 434] width 48 height 48
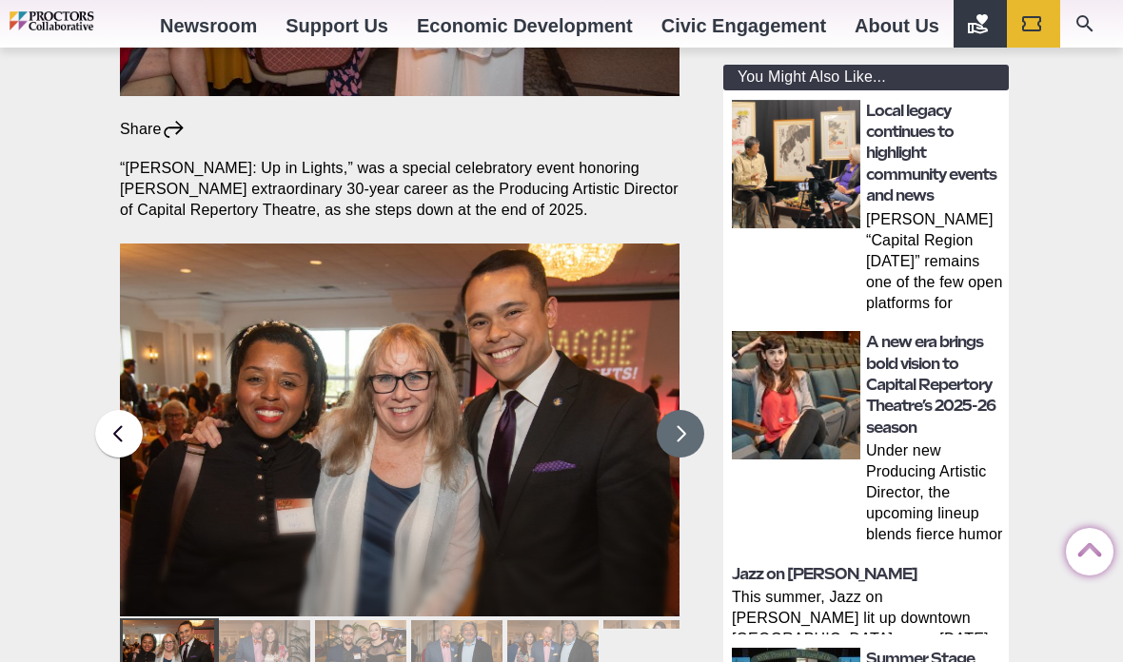
click at [683, 410] on button at bounding box center [681, 434] width 48 height 48
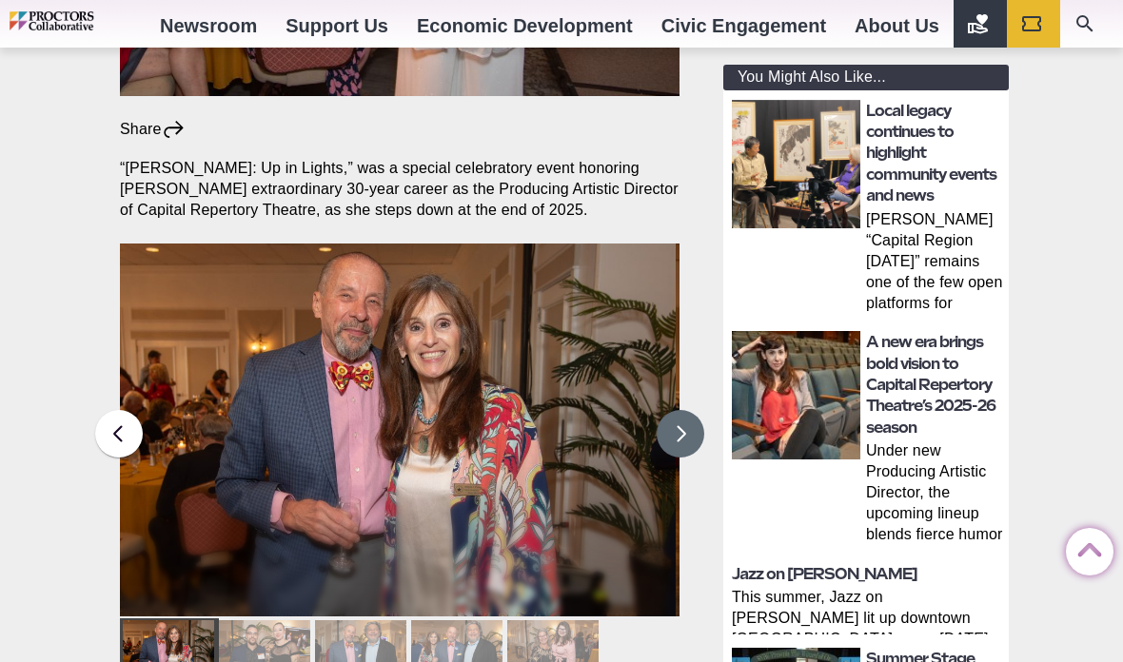
click at [686, 410] on button at bounding box center [681, 434] width 48 height 48
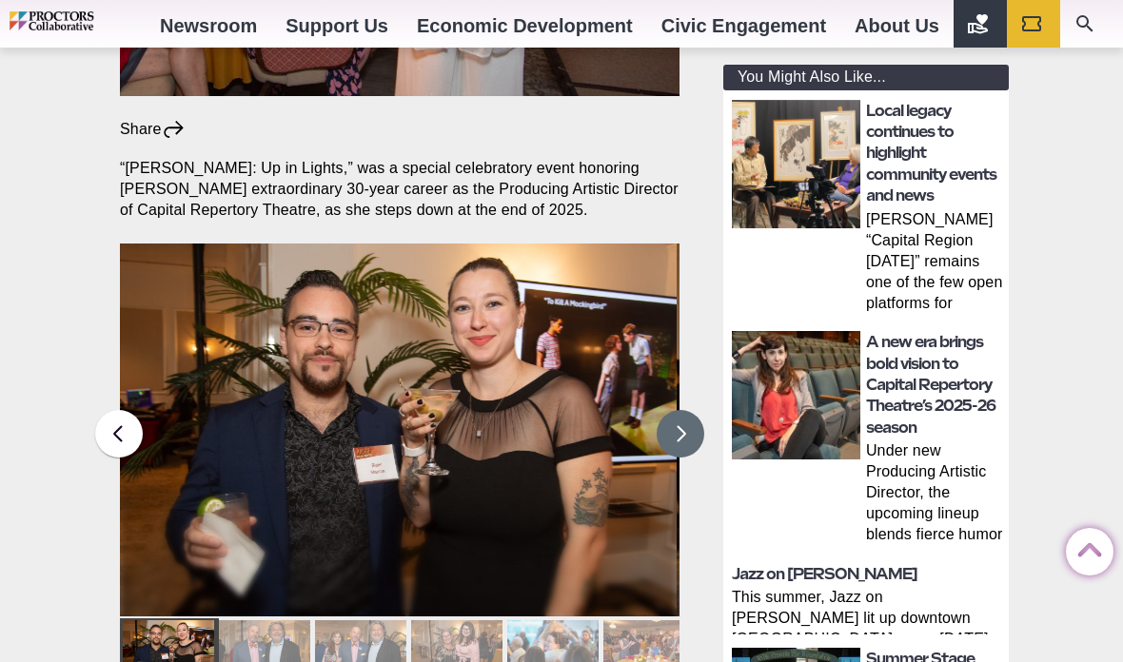
click at [678, 410] on button at bounding box center [681, 434] width 48 height 48
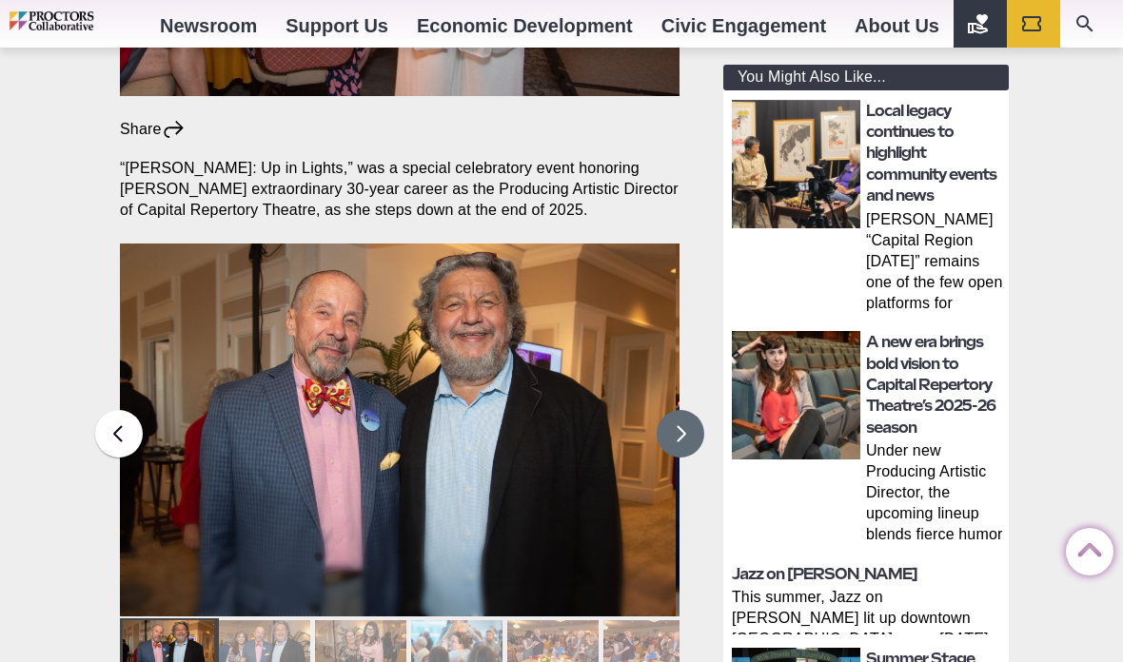
click at [682, 410] on button at bounding box center [681, 434] width 48 height 48
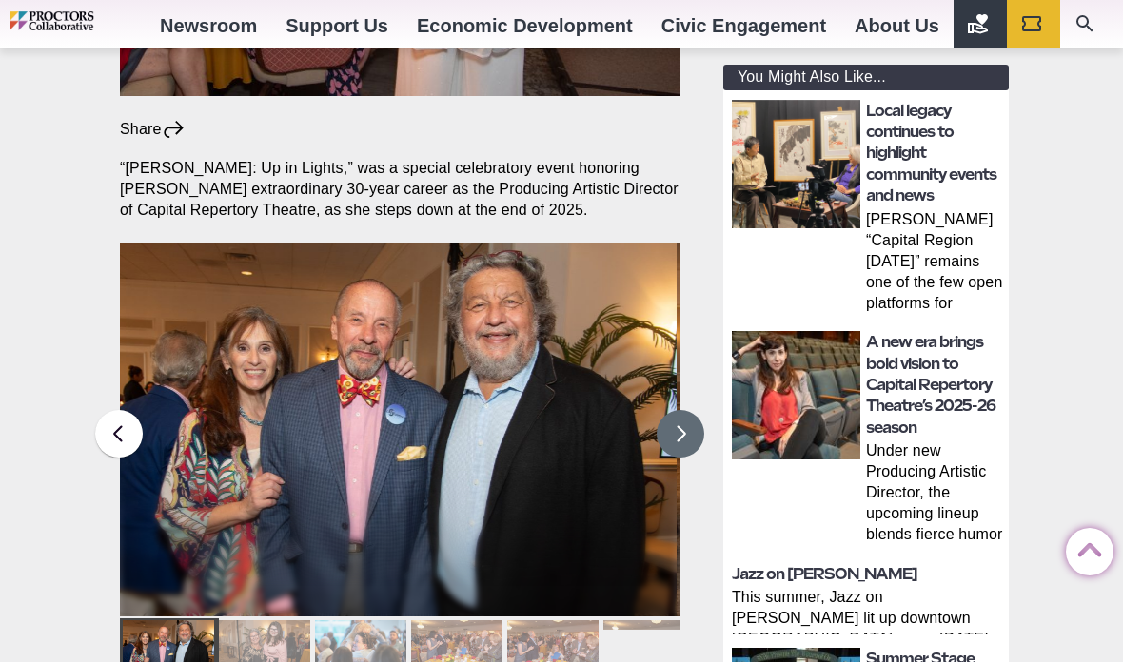
click at [673, 410] on button at bounding box center [681, 434] width 48 height 48
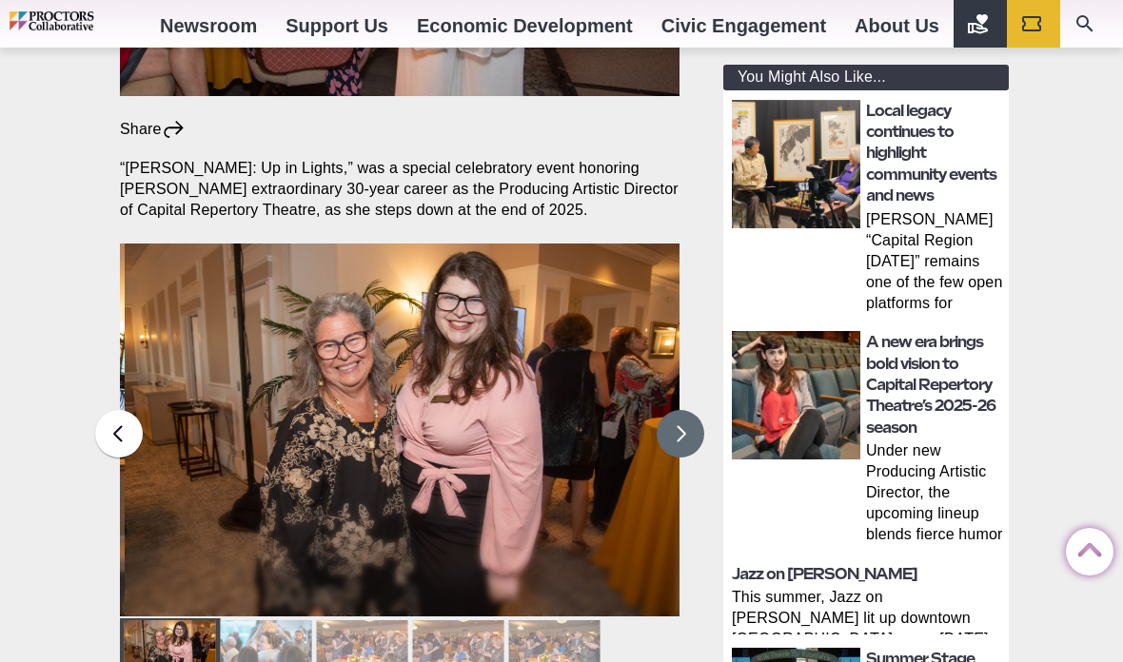
click at [675, 410] on button at bounding box center [681, 434] width 48 height 48
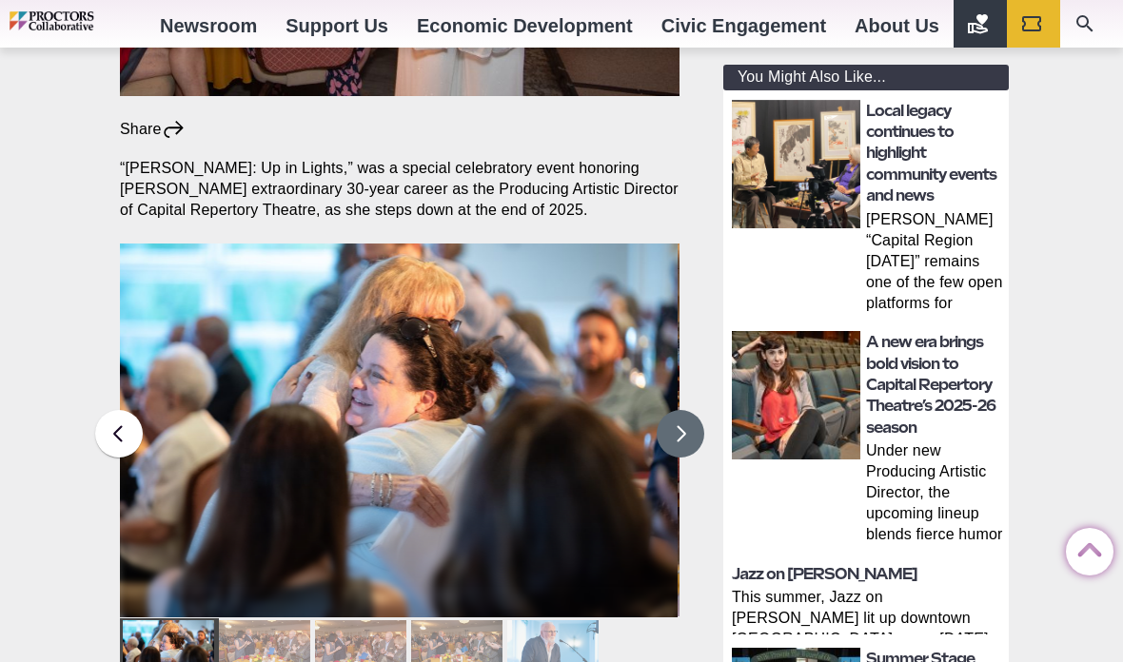
click at [672, 410] on button at bounding box center [681, 434] width 48 height 48
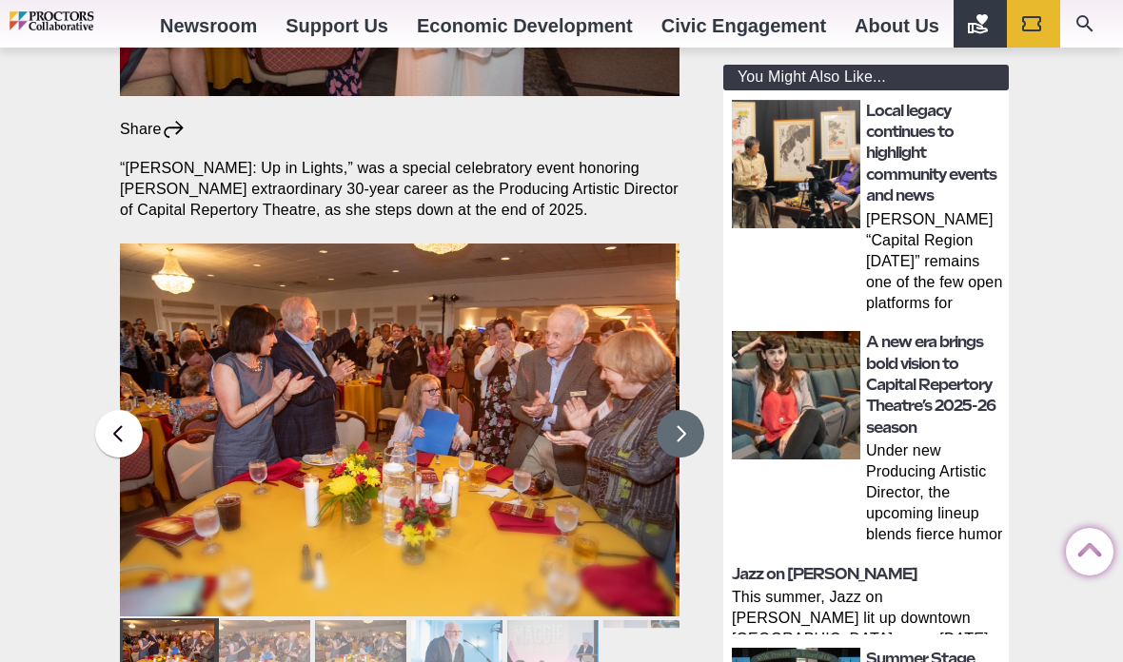
click at [684, 410] on button at bounding box center [681, 434] width 48 height 48
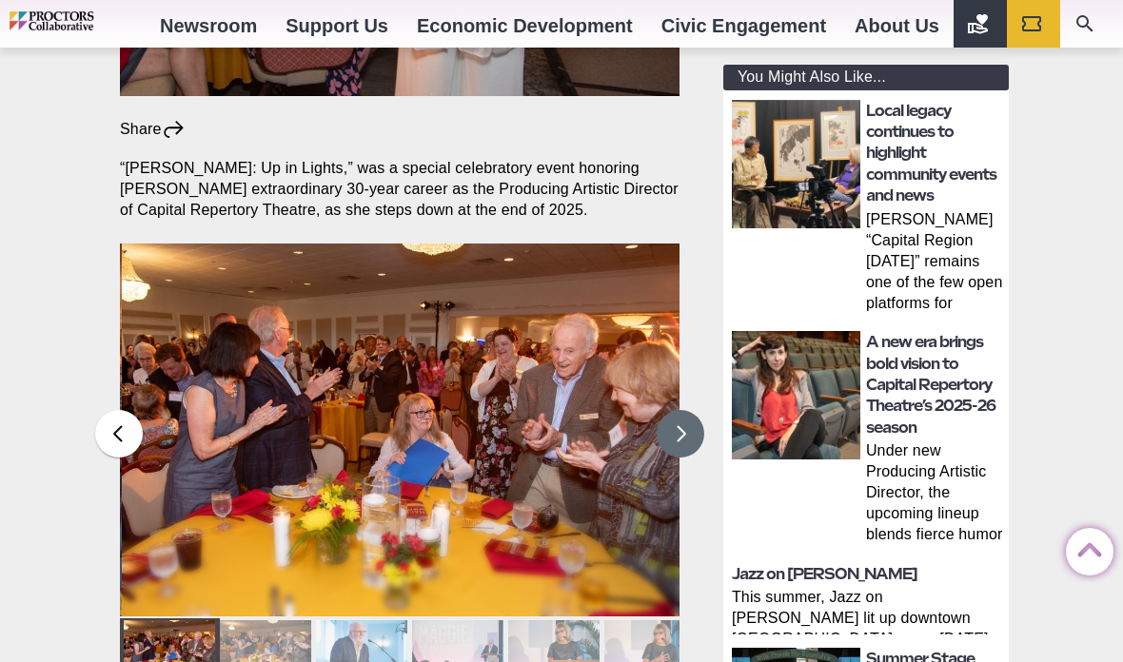
click at [683, 410] on button at bounding box center [681, 434] width 48 height 48
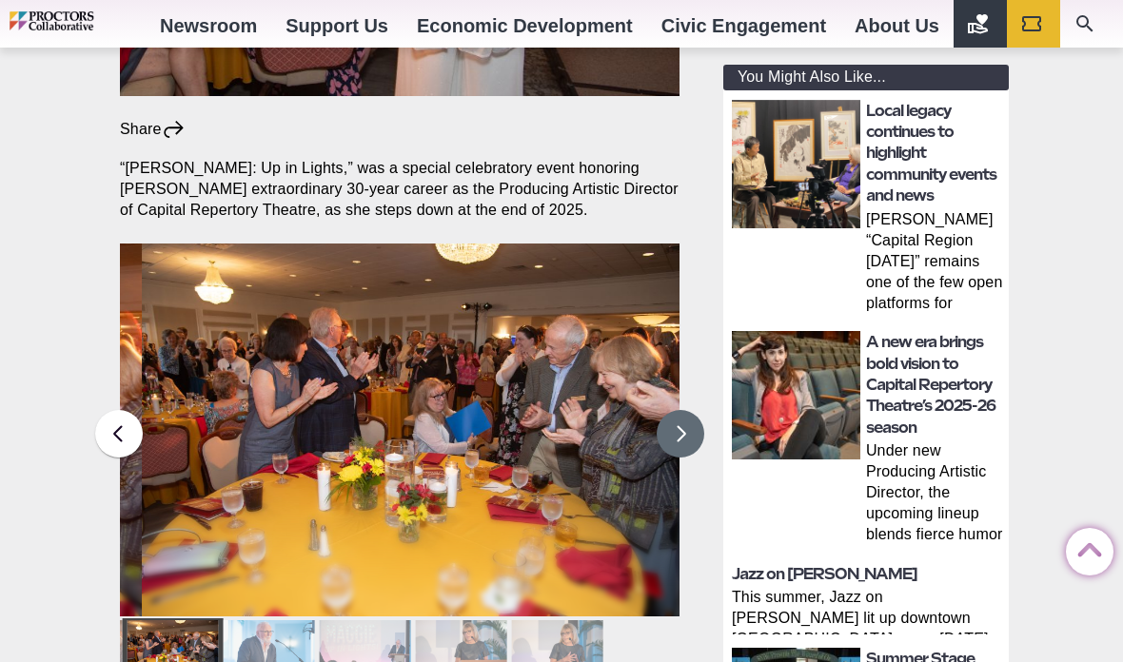
click at [679, 410] on button at bounding box center [681, 434] width 48 height 48
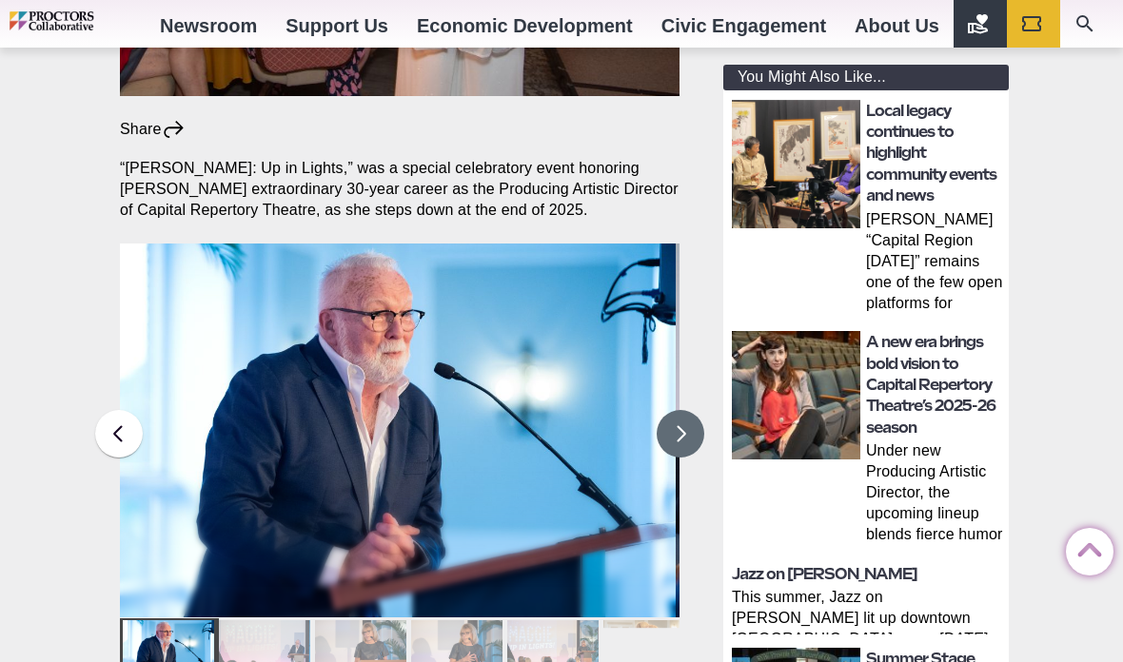
click at [683, 410] on button at bounding box center [681, 434] width 48 height 48
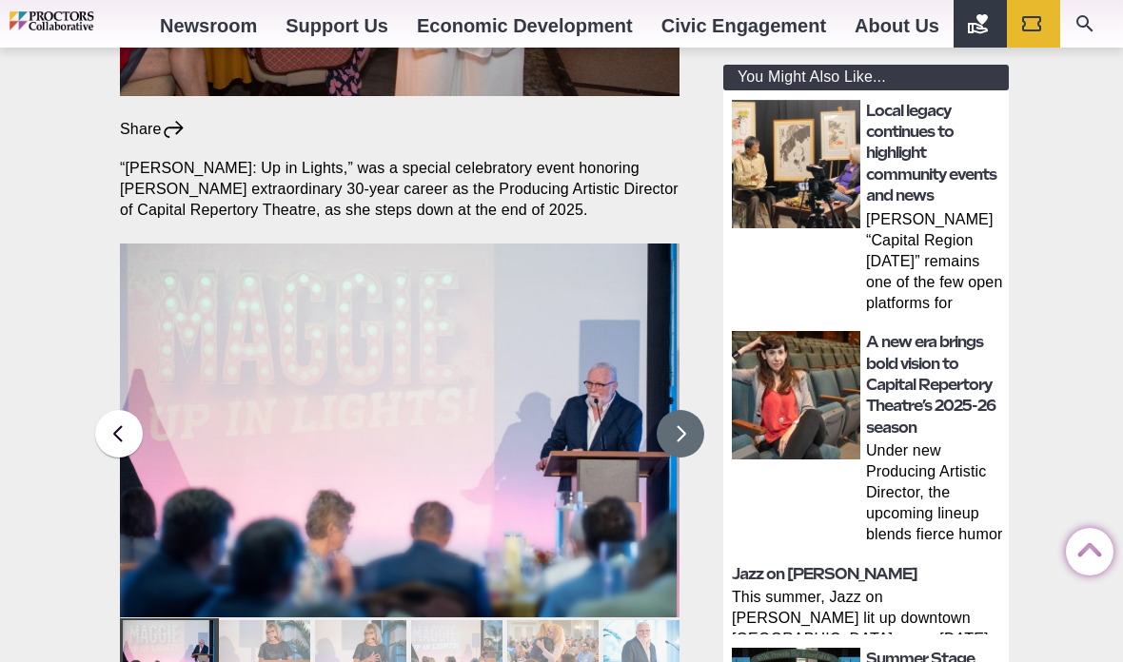
click at [681, 410] on button at bounding box center [681, 434] width 48 height 48
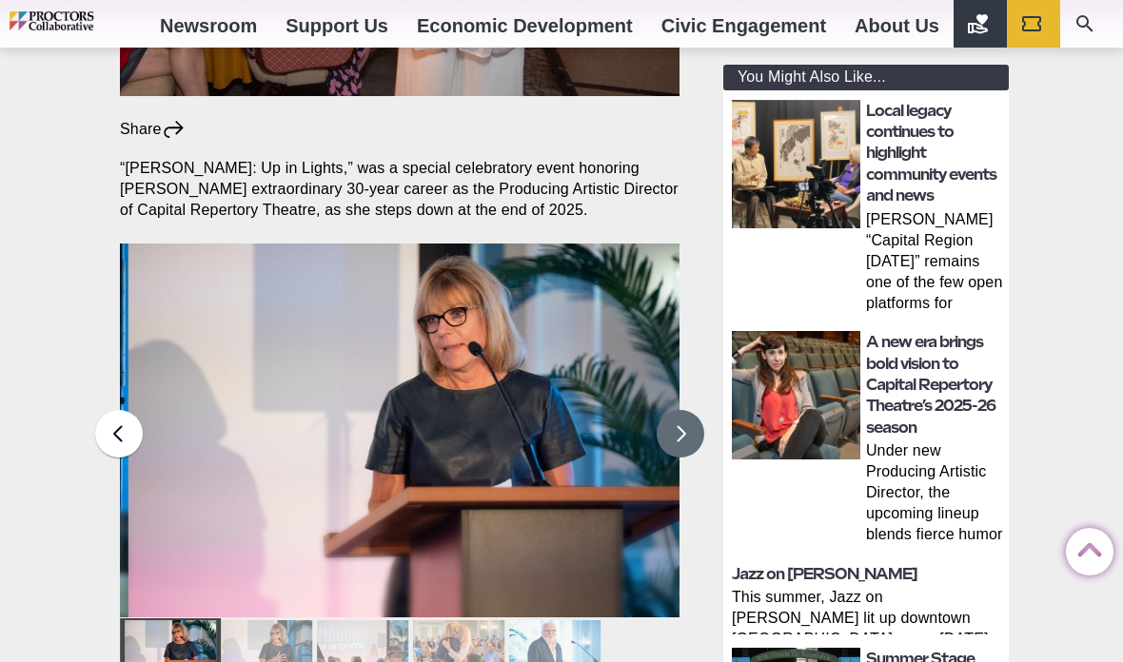
click at [681, 410] on button at bounding box center [681, 434] width 48 height 48
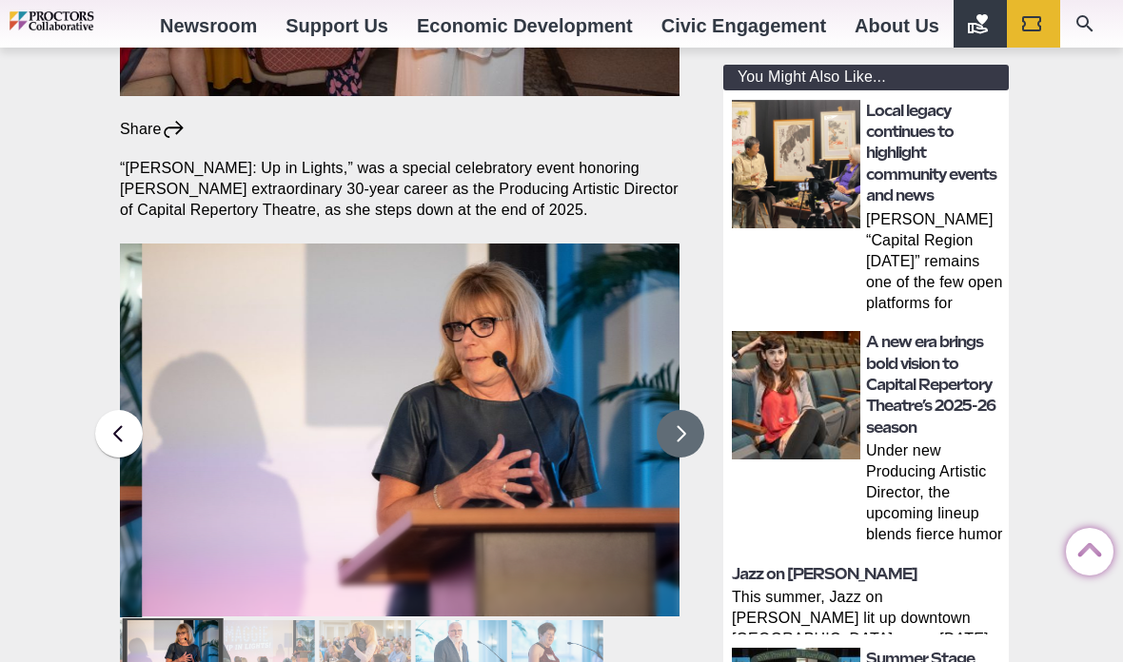
click at [675, 410] on button at bounding box center [681, 434] width 48 height 48
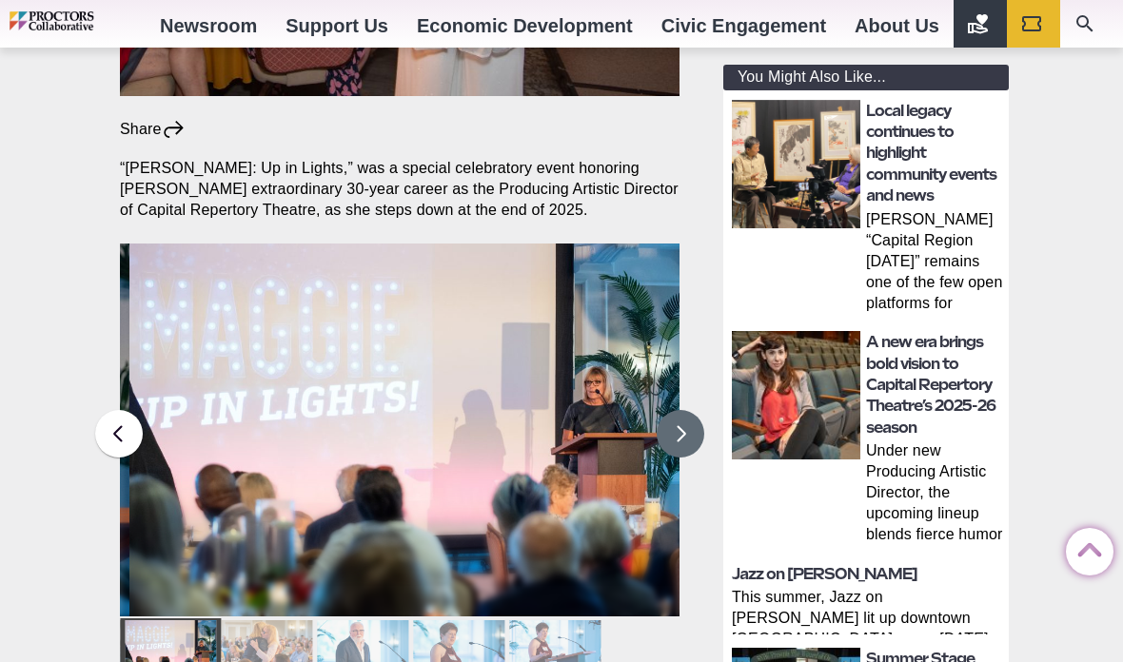
click at [676, 410] on button at bounding box center [681, 434] width 48 height 48
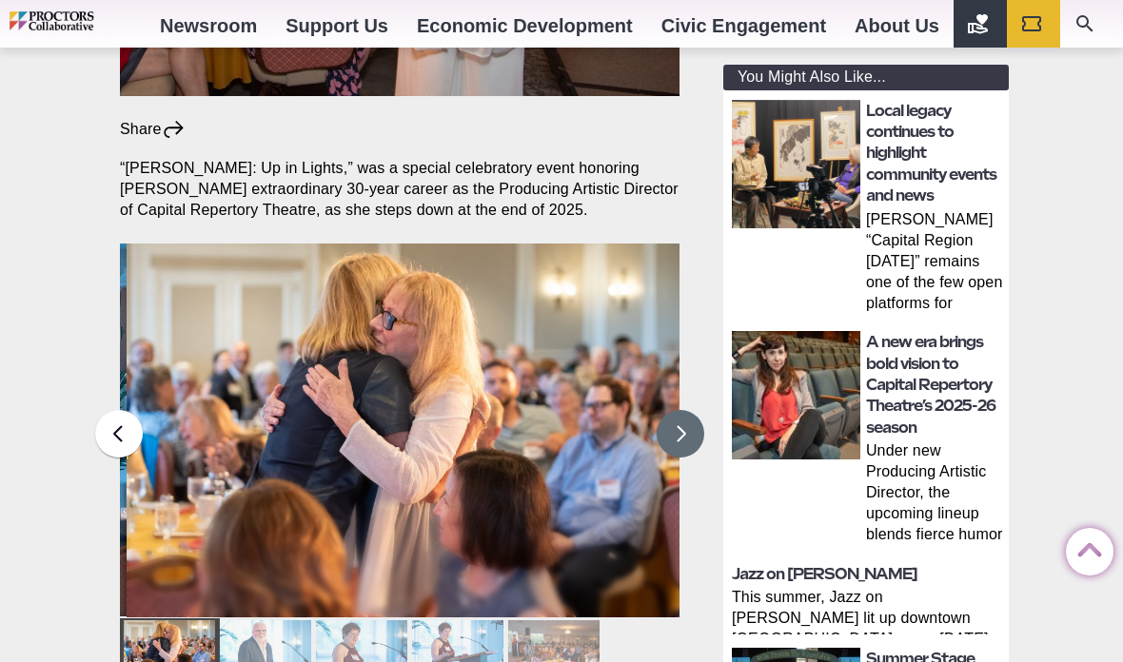
click at [677, 373] on img at bounding box center [407, 431] width 560 height 374
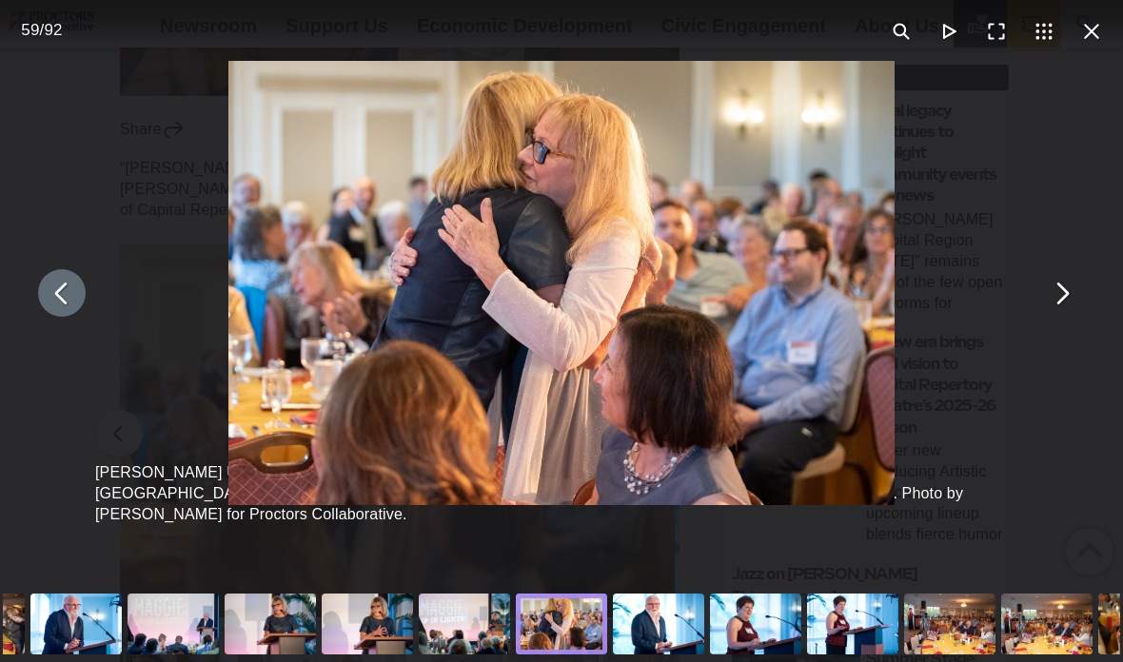
click at [59, 308] on button "You can close this modal content with the ESC key" at bounding box center [62, 293] width 48 height 48
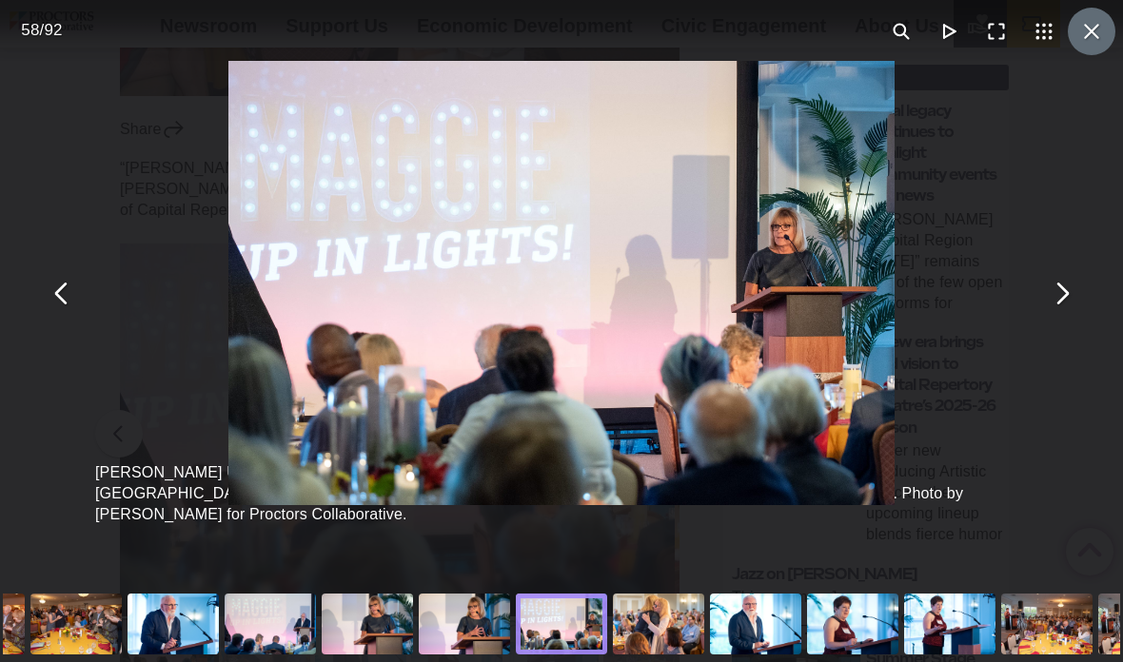
click at [1102, 25] on button "You can close this modal content with the ESC key" at bounding box center [1092, 32] width 48 height 48
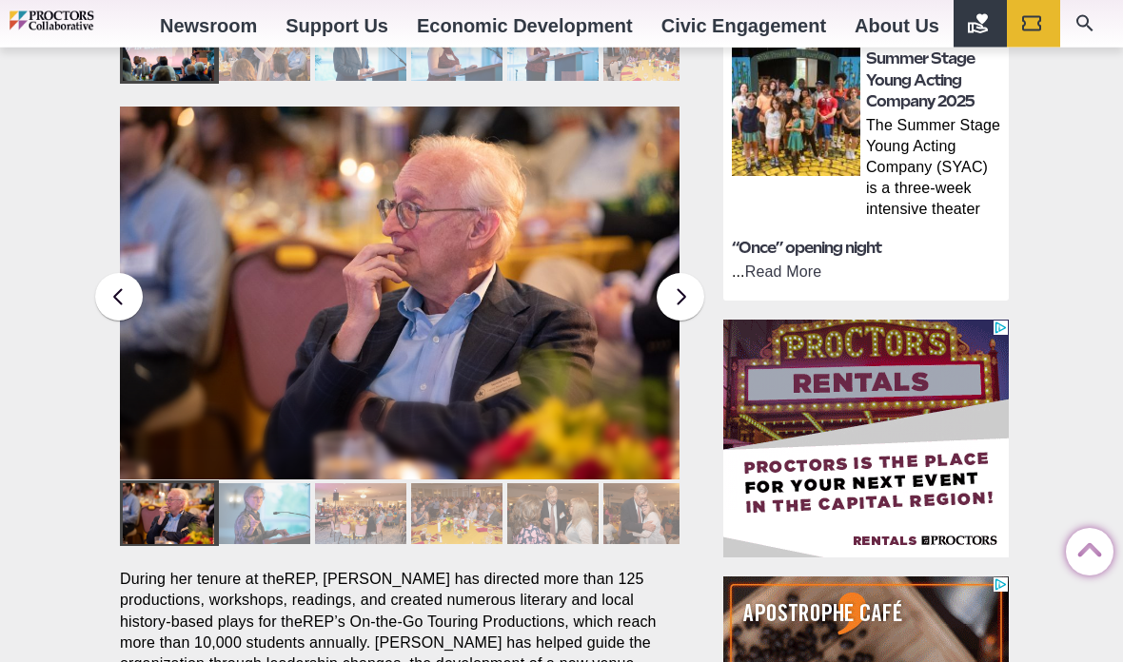
scroll to position [1230, 0]
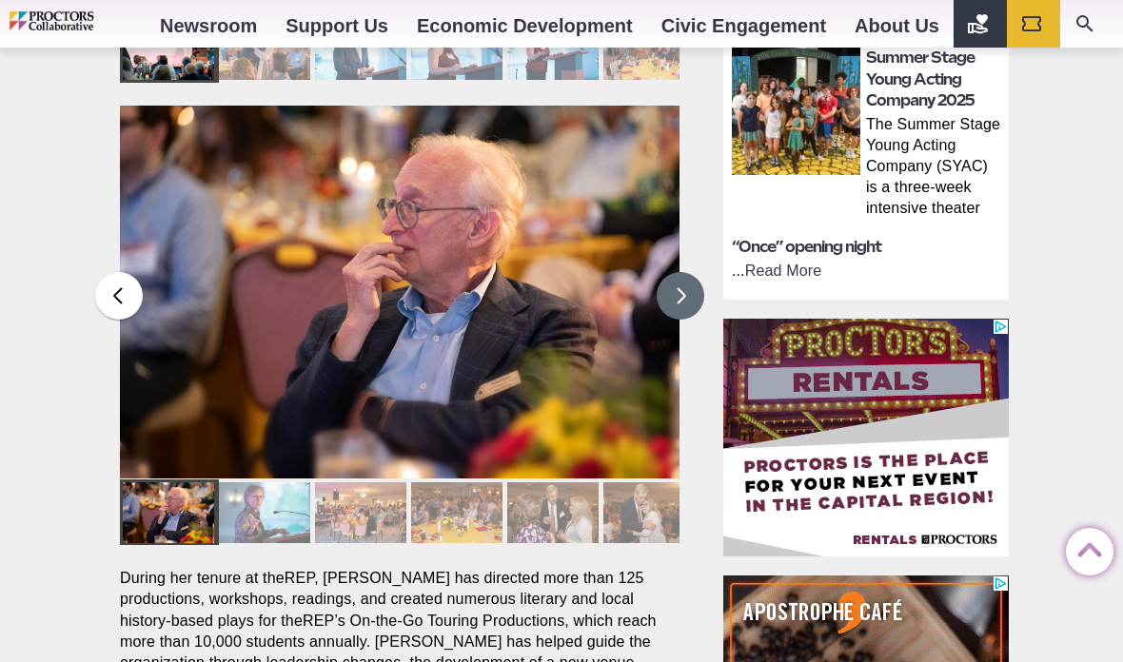
click at [680, 272] on button at bounding box center [681, 296] width 48 height 48
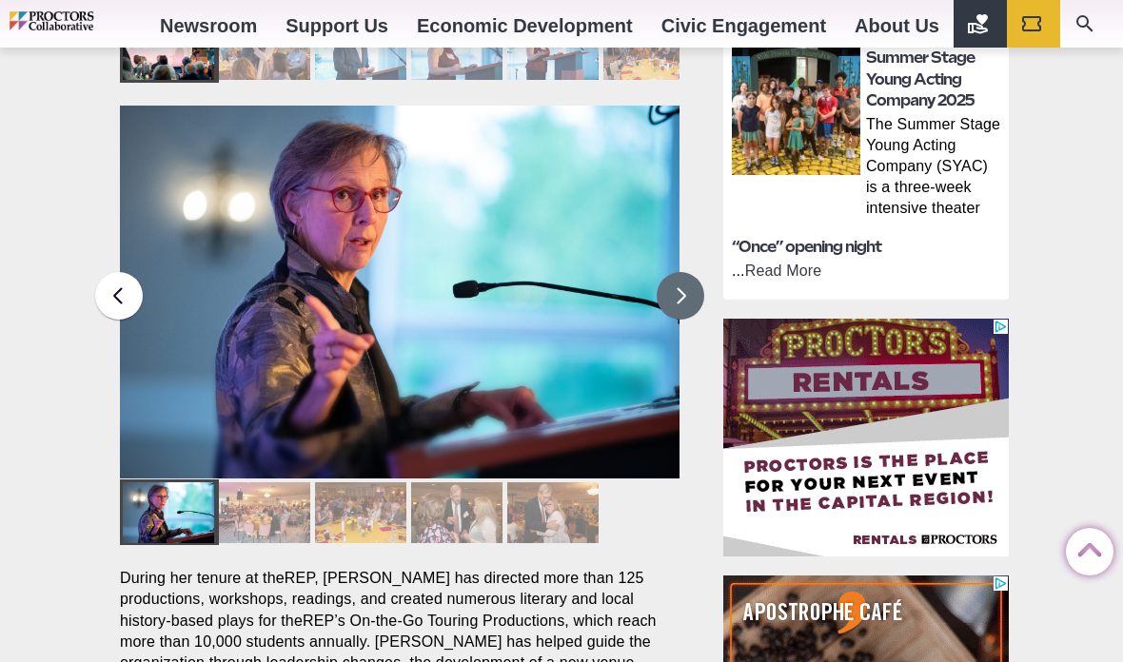
click at [681, 272] on button at bounding box center [681, 296] width 48 height 48
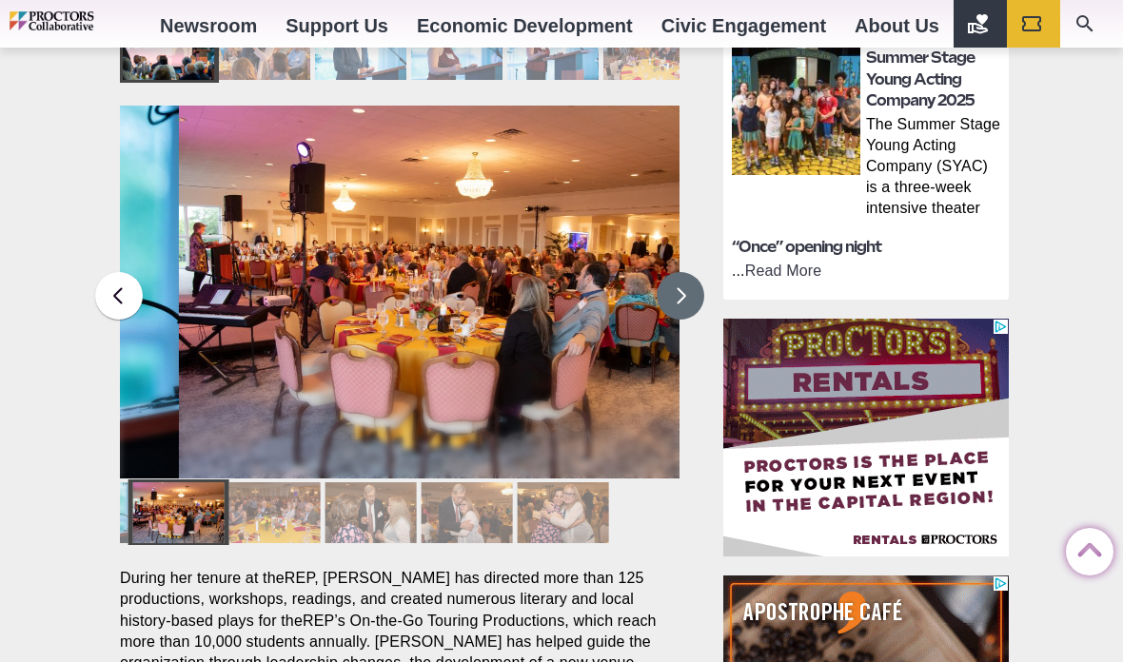
click at [677, 272] on button at bounding box center [681, 296] width 48 height 48
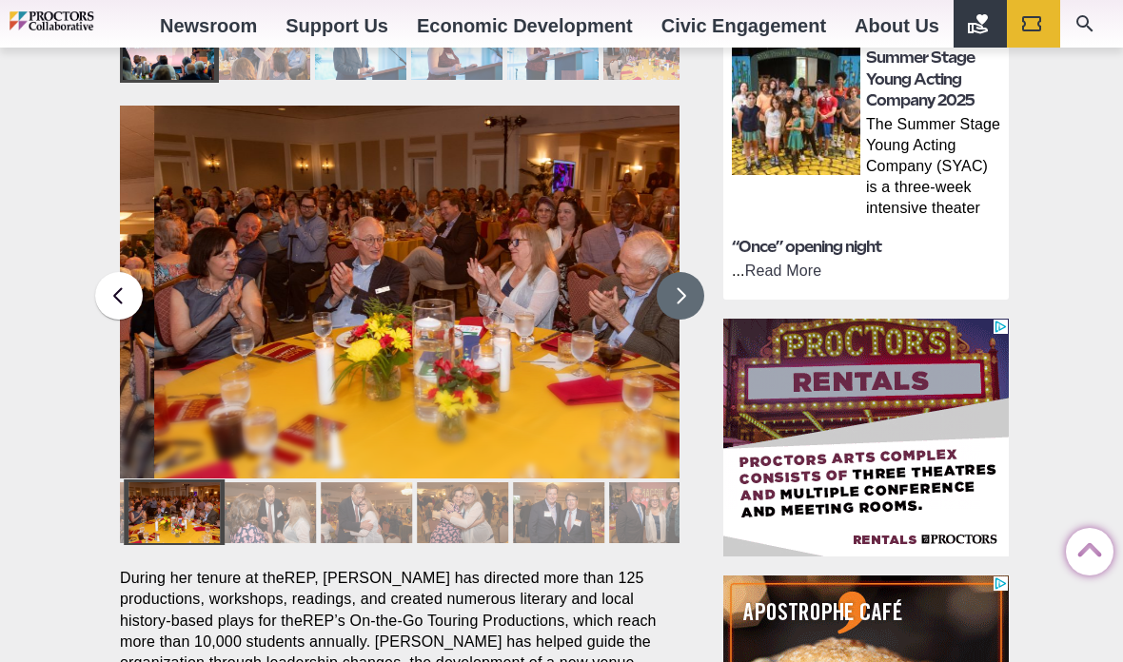
click at [673, 272] on button at bounding box center [681, 296] width 48 height 48
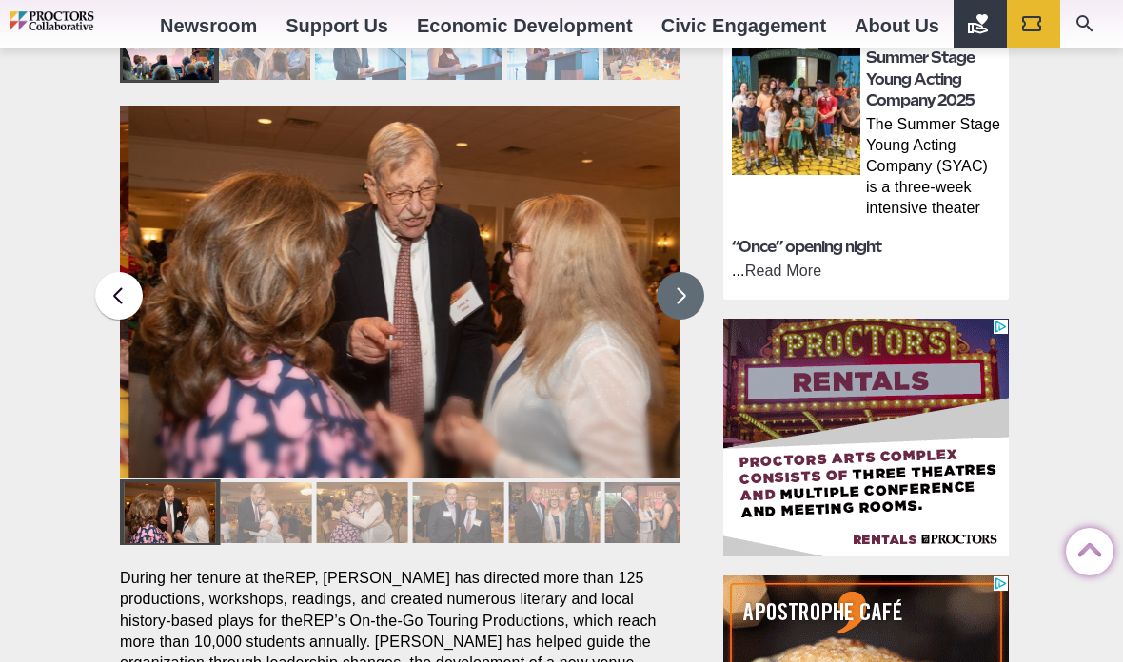
click at [672, 272] on button at bounding box center [681, 296] width 48 height 48
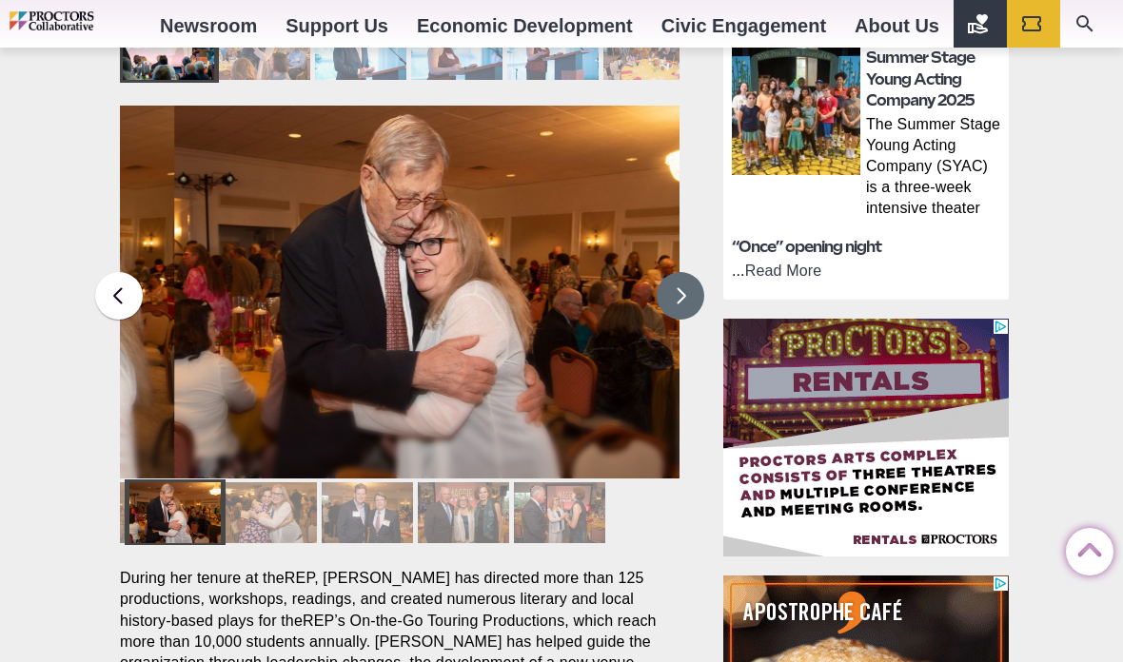
click at [672, 235] on img at bounding box center [454, 292] width 560 height 373
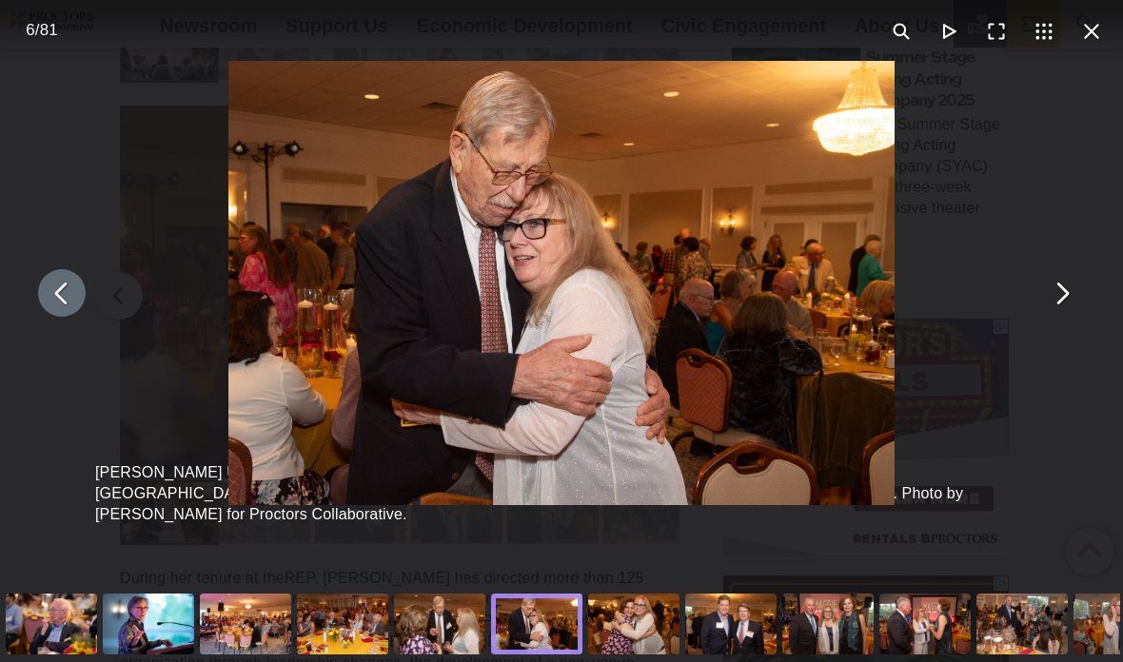
click at [62, 317] on button "You can close this modal content with the ESC key" at bounding box center [62, 293] width 48 height 48
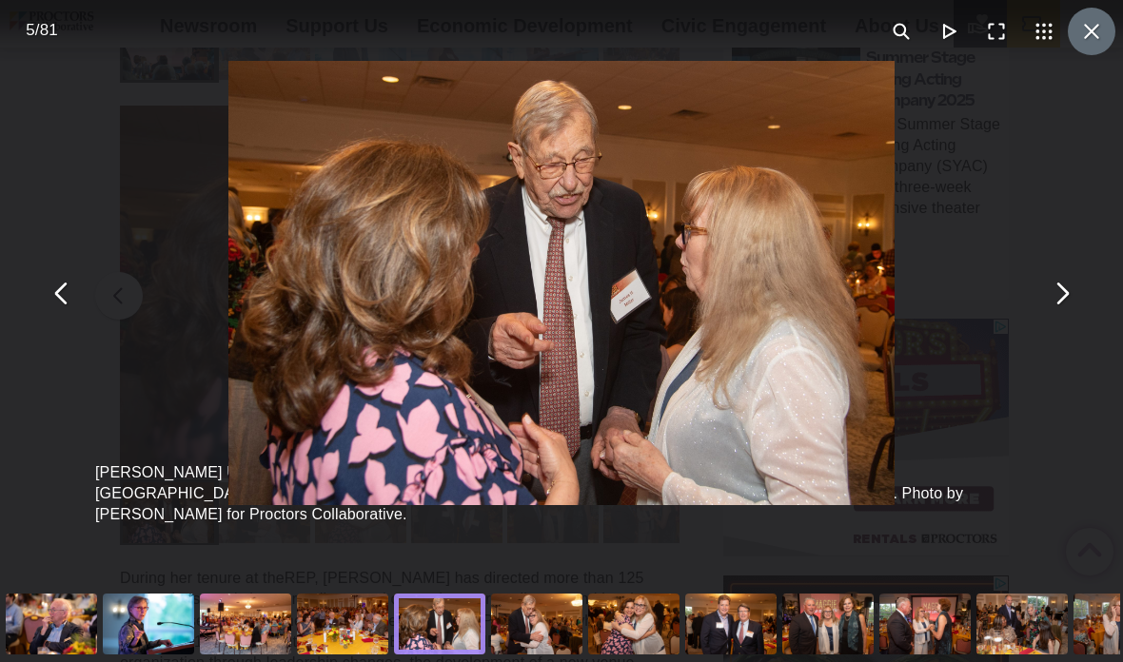
click at [1092, 30] on button "You can close this modal content with the ESC key" at bounding box center [1092, 32] width 48 height 48
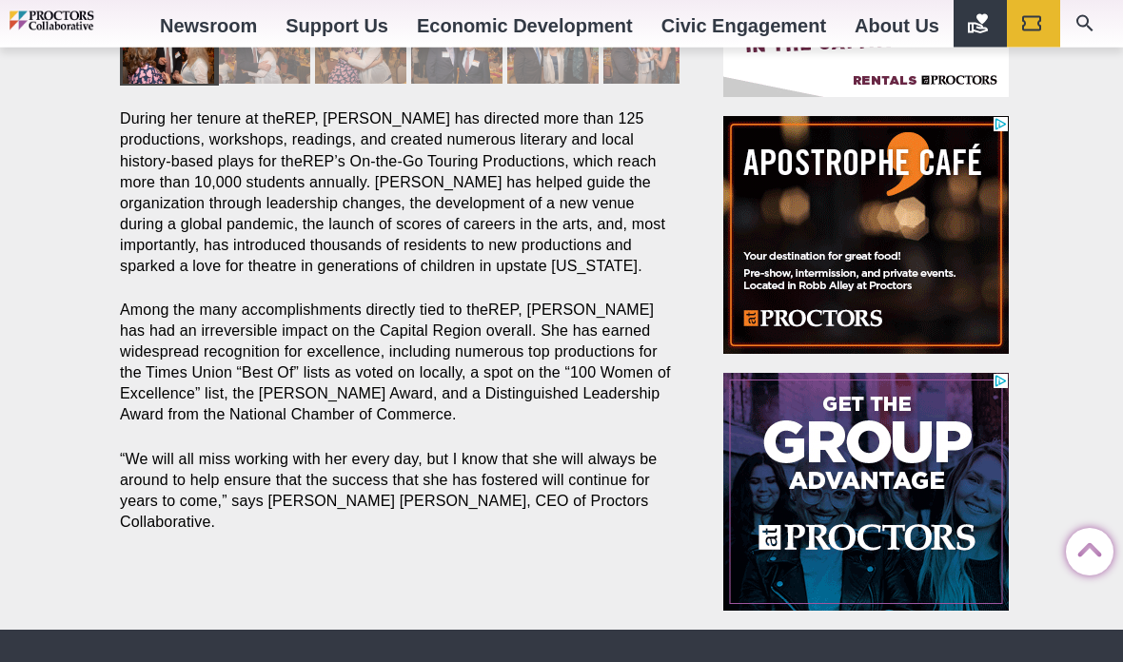
scroll to position [1689, 0]
